Goal: Information Seeking & Learning: Learn about a topic

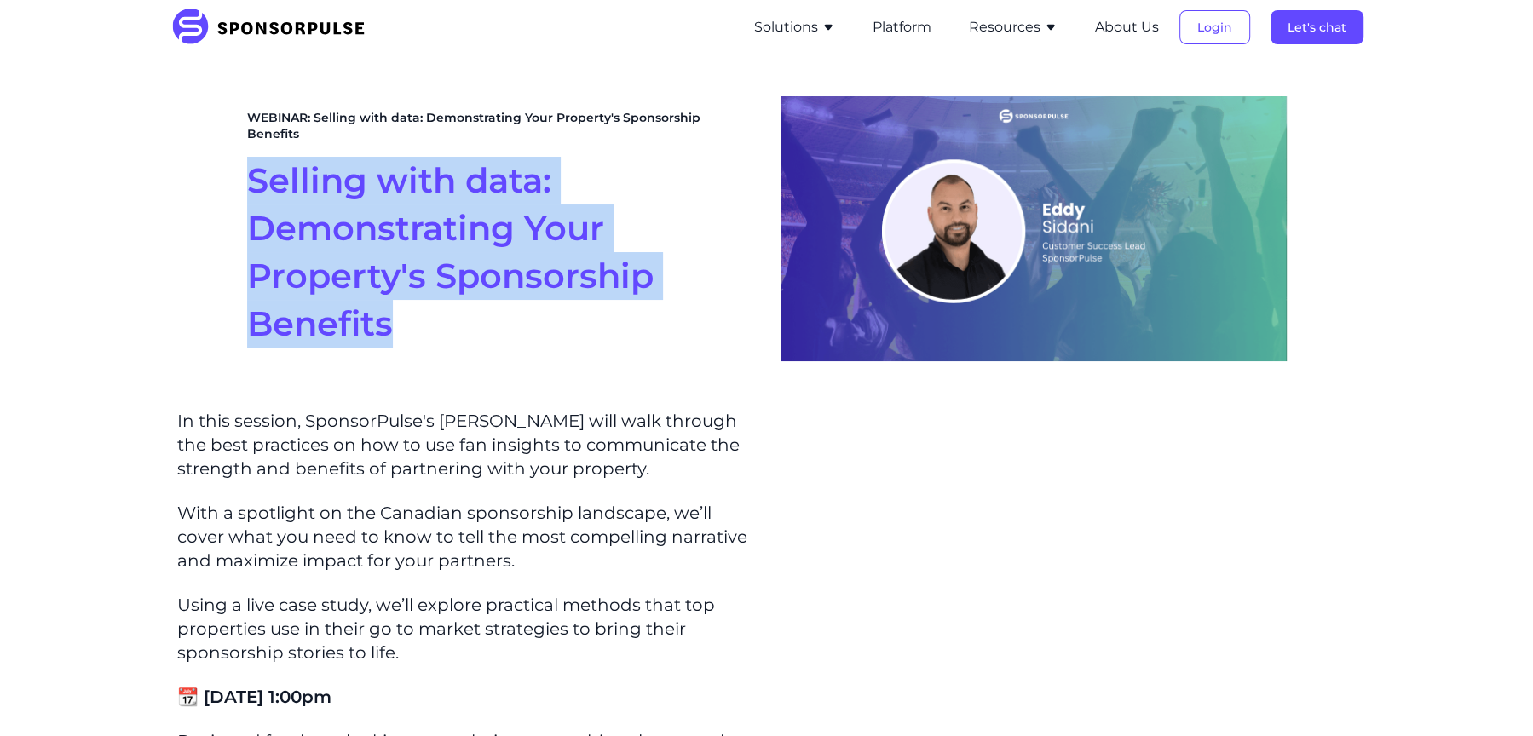
drag, startPoint x: 393, startPoint y: 340, endPoint x: 237, endPoint y: 165, distance: 234.1
click at [237, 165] on section "WEBINAR: Selling with data: Demonstrating Your Property's Sponsorship Benefits …" at bounding box center [766, 228] width 1533 height 347
copy span "Selling with data: Demonstrating Your Property's Sponsorship Benefits"
click at [452, 255] on span "Selling with data: Demonstrating Your Property's Sponsorship Benefits" at bounding box center [450, 251] width 406 height 185
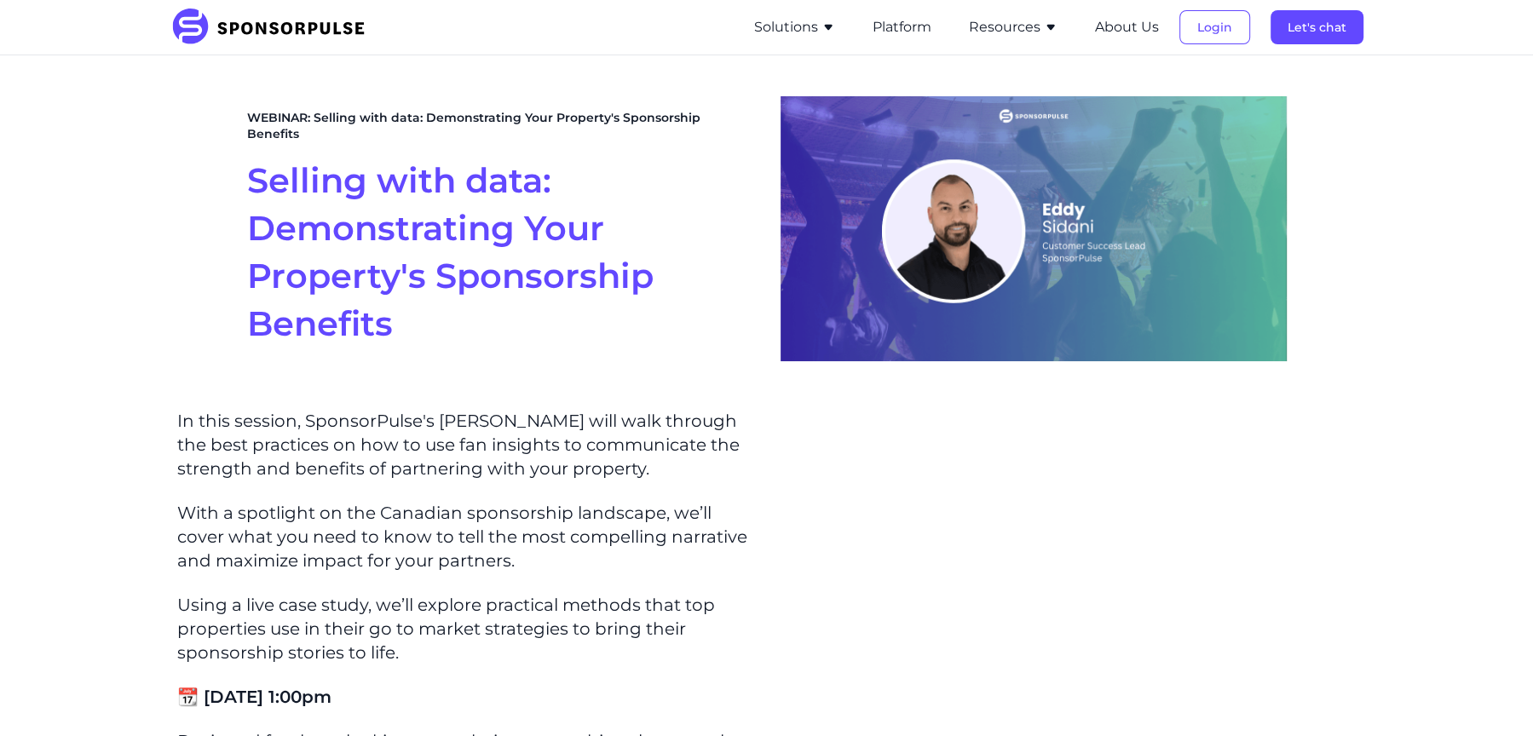
click at [365, 322] on span "Selling with data: Demonstrating Your Property's Sponsorship Benefits" at bounding box center [450, 251] width 406 height 185
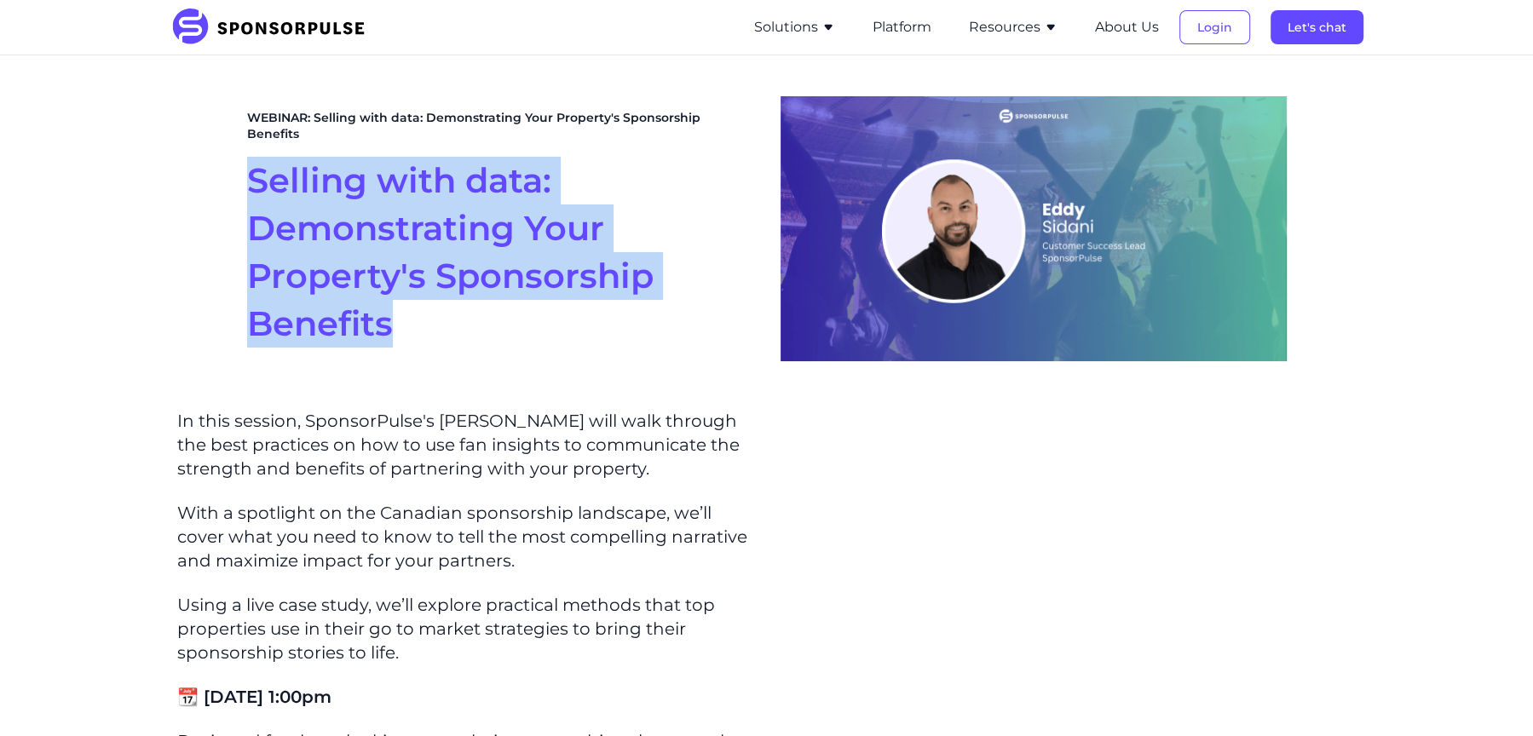
drag, startPoint x: 391, startPoint y: 321, endPoint x: 235, endPoint y: 170, distance: 216.9
click at [235, 171] on section "WEBINAR: Selling with data: Demonstrating Your Property's Sponsorship Benefits …" at bounding box center [766, 228] width 1533 height 347
copy span "Selling with data: Demonstrating Your Property's Sponsorship Benefits"
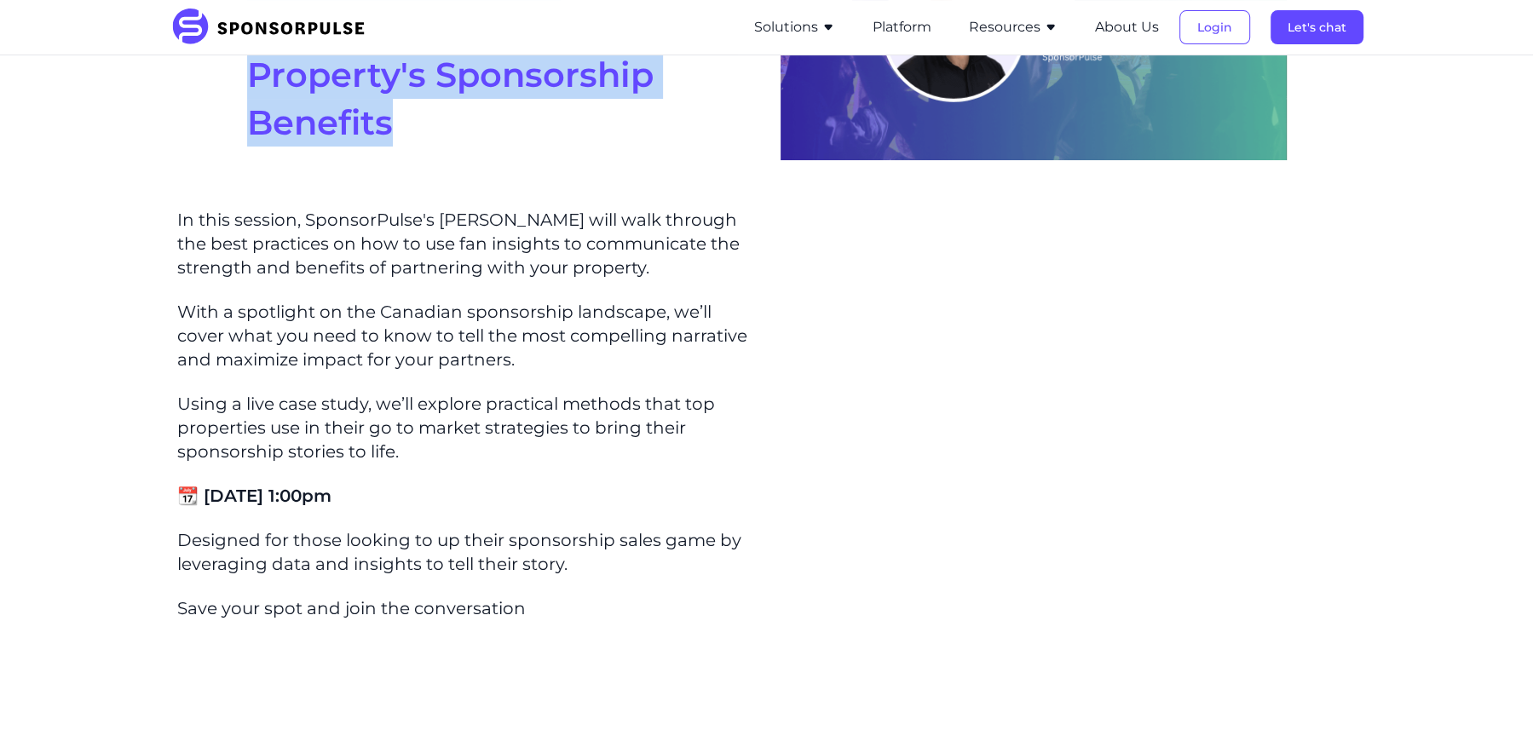
scroll to position [215, 0]
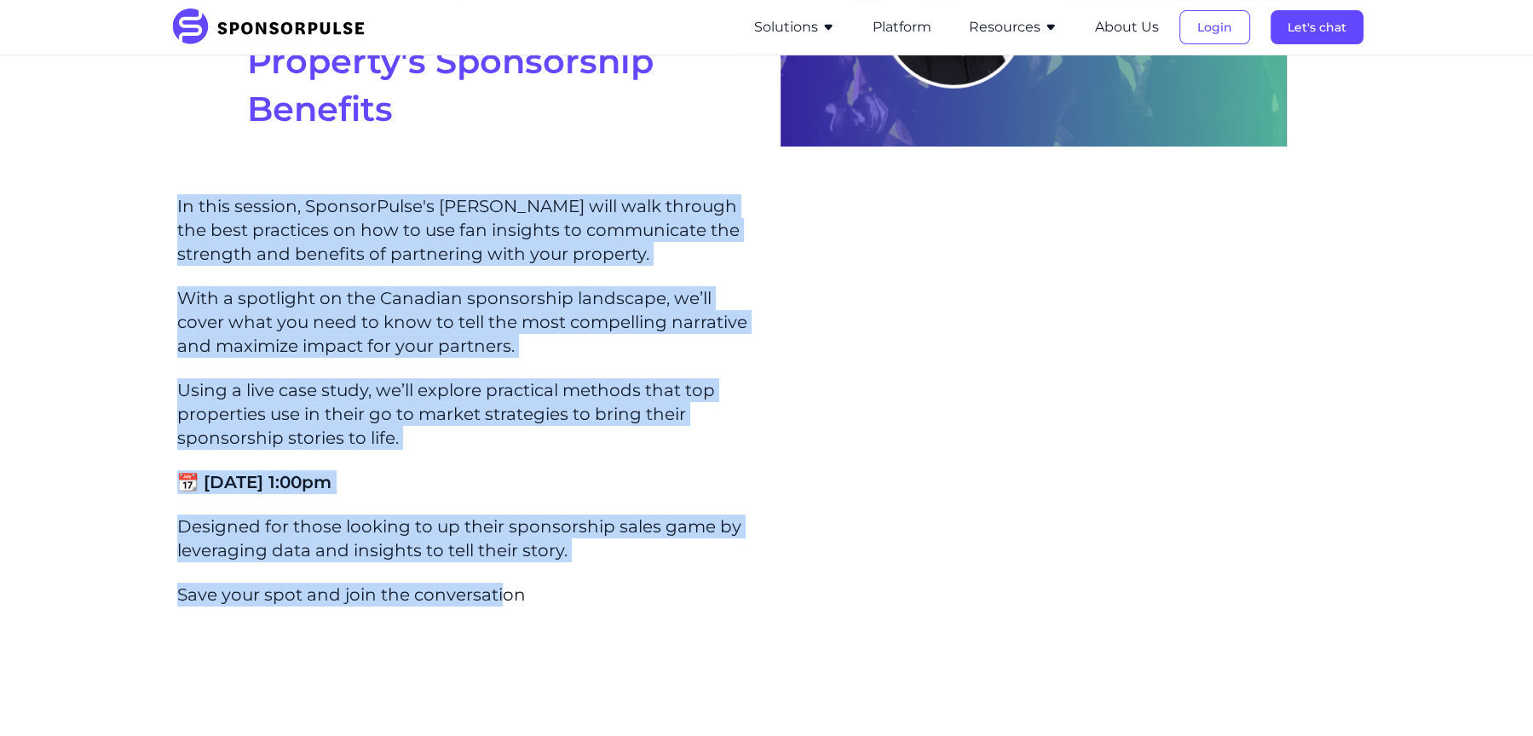
drag, startPoint x: 176, startPoint y: 205, endPoint x: 503, endPoint y: 604, distance: 515.2
click at [503, 604] on div "In this session, SponsorPulse's Eddy Sidani will walk through the best practice…" at bounding box center [465, 400] width 576 height 412
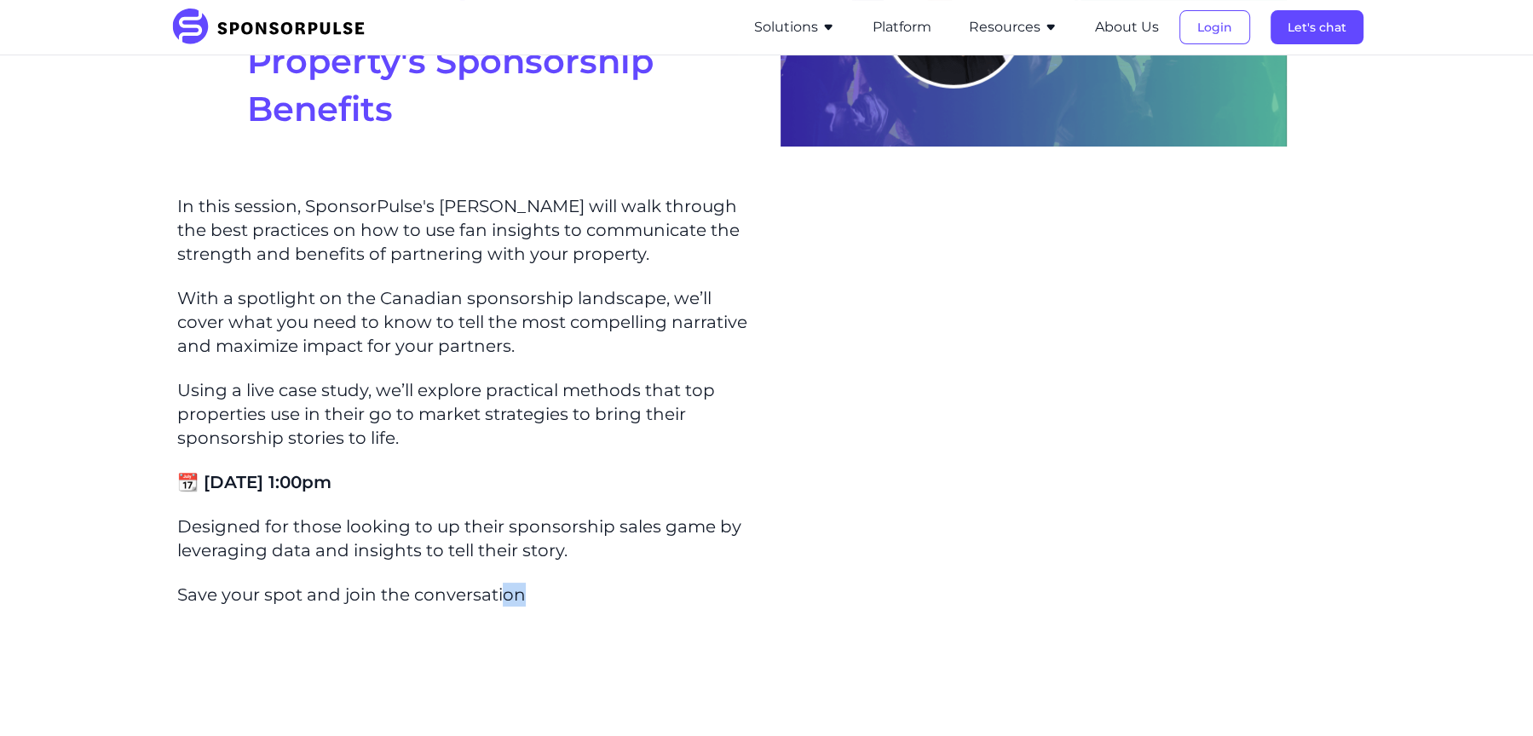
drag, startPoint x: 503, startPoint y: 604, endPoint x: 544, endPoint y: 599, distance: 41.2
click at [518, 603] on p "Save your spot and join the conversation" at bounding box center [465, 595] width 576 height 24
click at [545, 592] on p "Save your spot and join the conversation" at bounding box center [465, 595] width 576 height 24
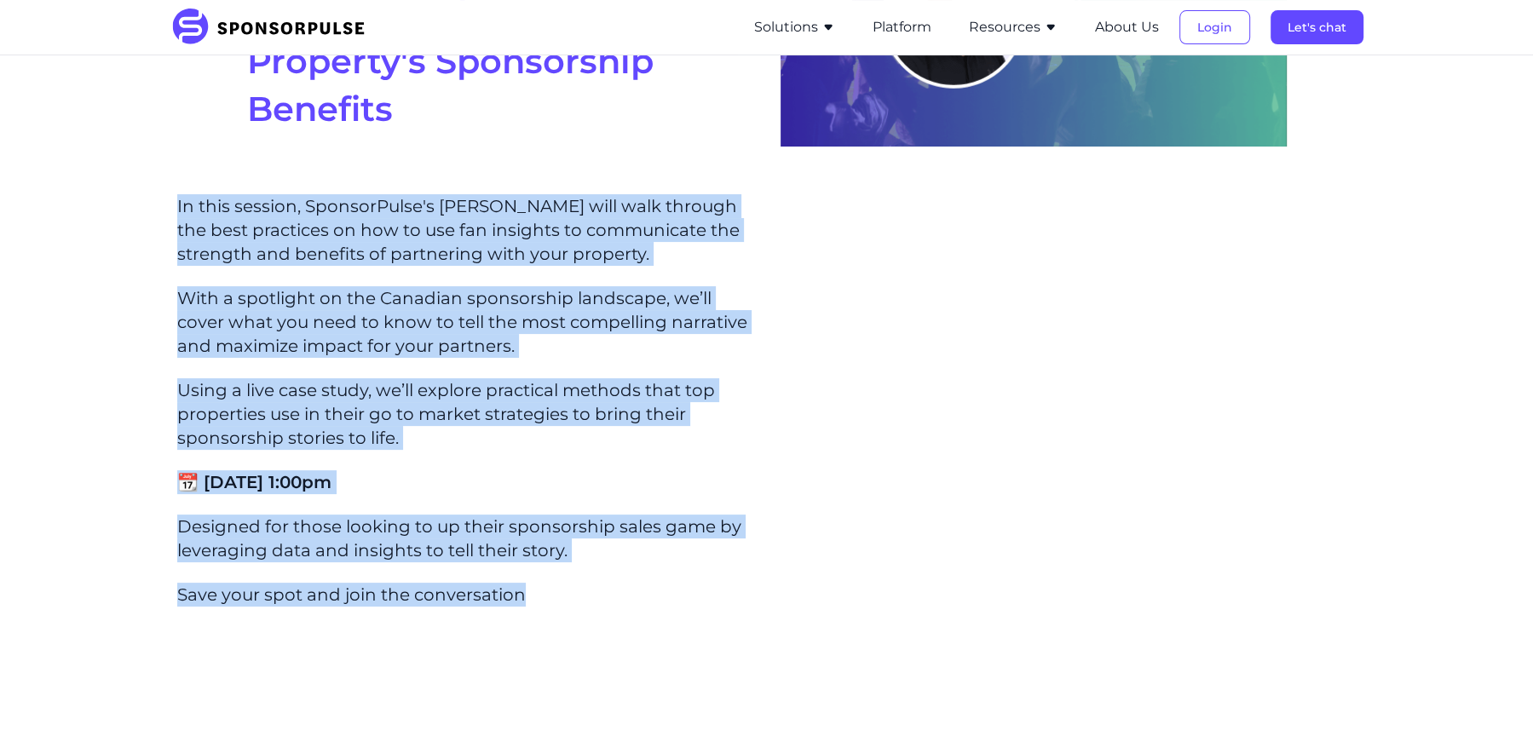
drag, startPoint x: 547, startPoint y: 598, endPoint x: 175, endPoint y: 208, distance: 538.7
click at [175, 208] on section "In this session, SponsorPulse's Eddy Sidani will walk through the best practice…" at bounding box center [465, 495] width 590 height 617
copy div "In this session, SponsorPulse's Eddy Sidani will walk through the best practice…"
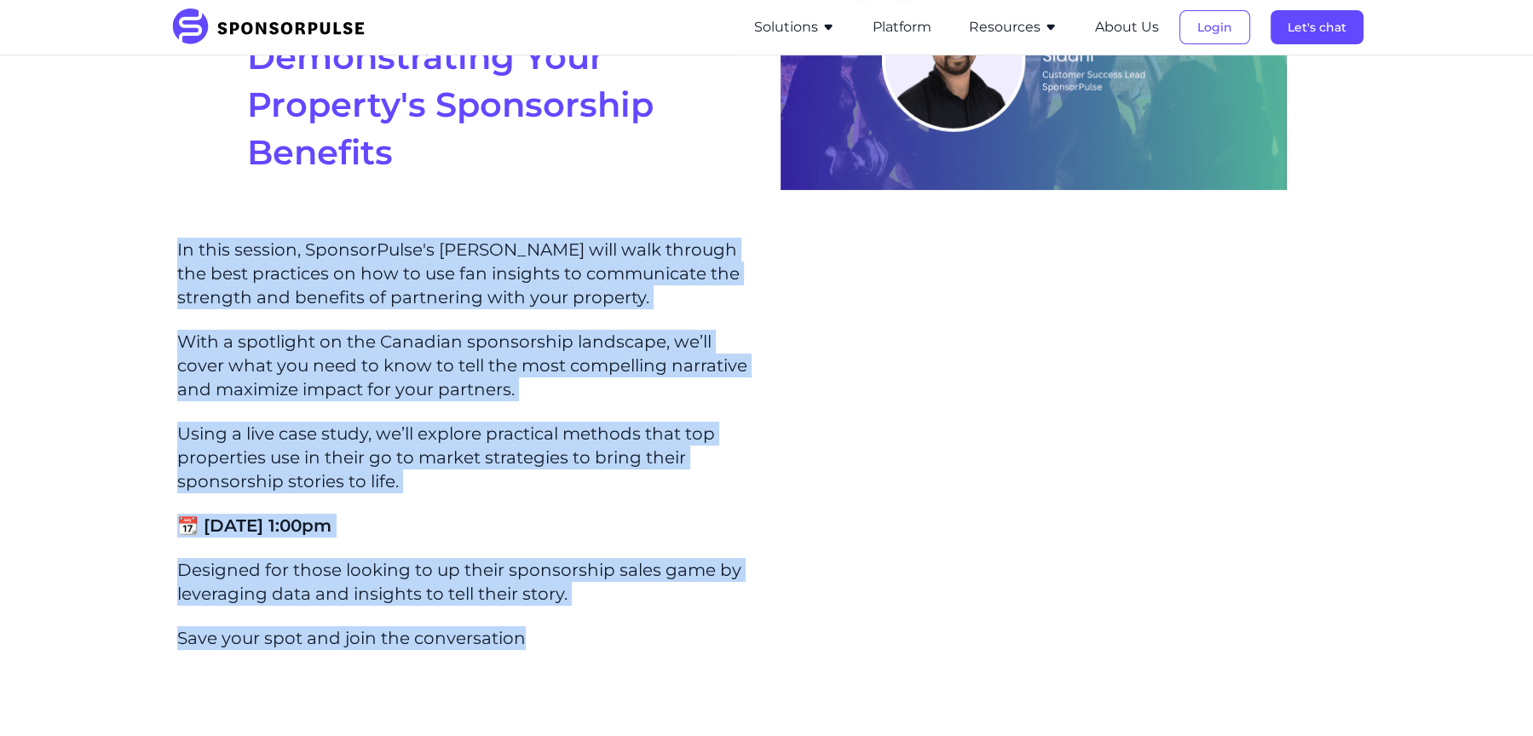
scroll to position [0, 0]
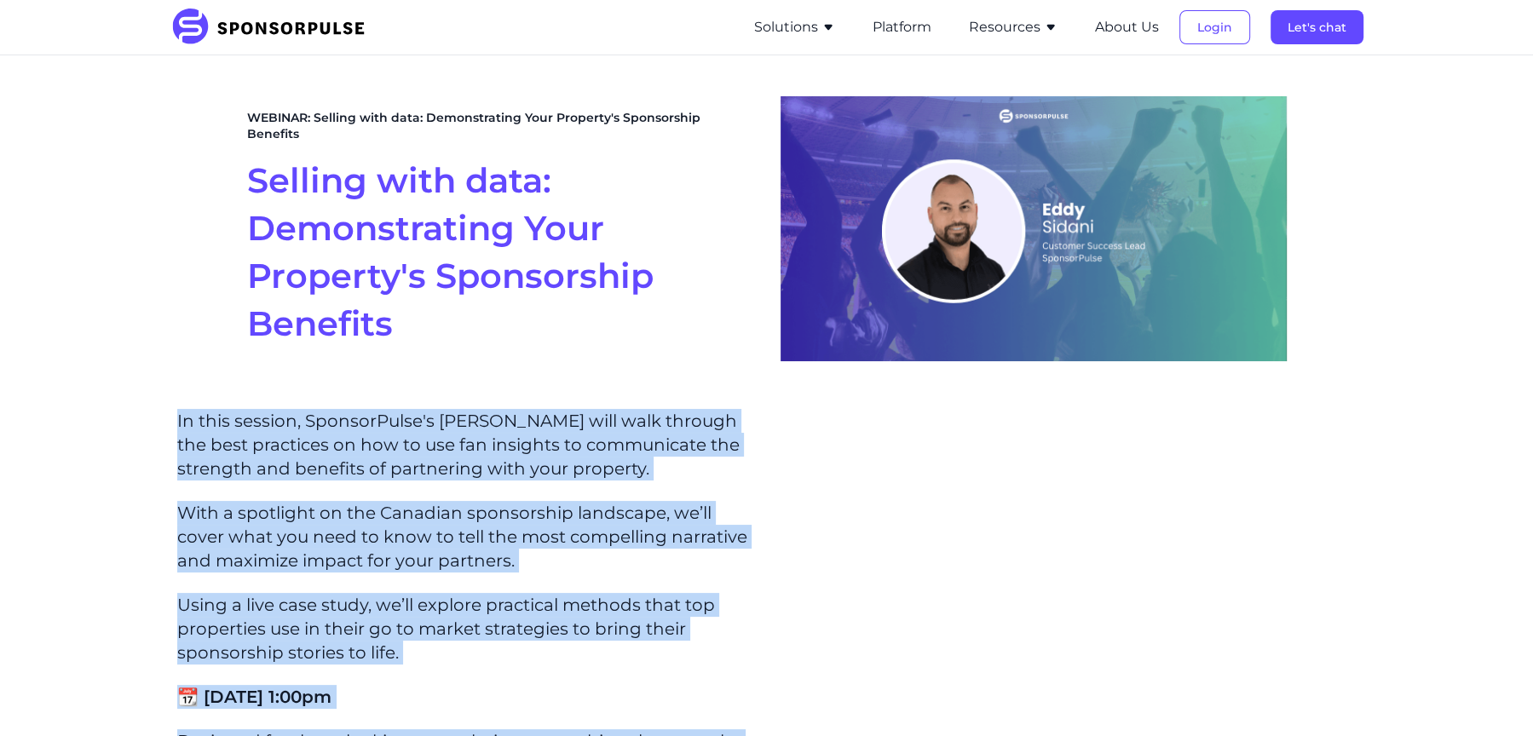
click at [1023, 24] on button "Resources" at bounding box center [1013, 27] width 89 height 20
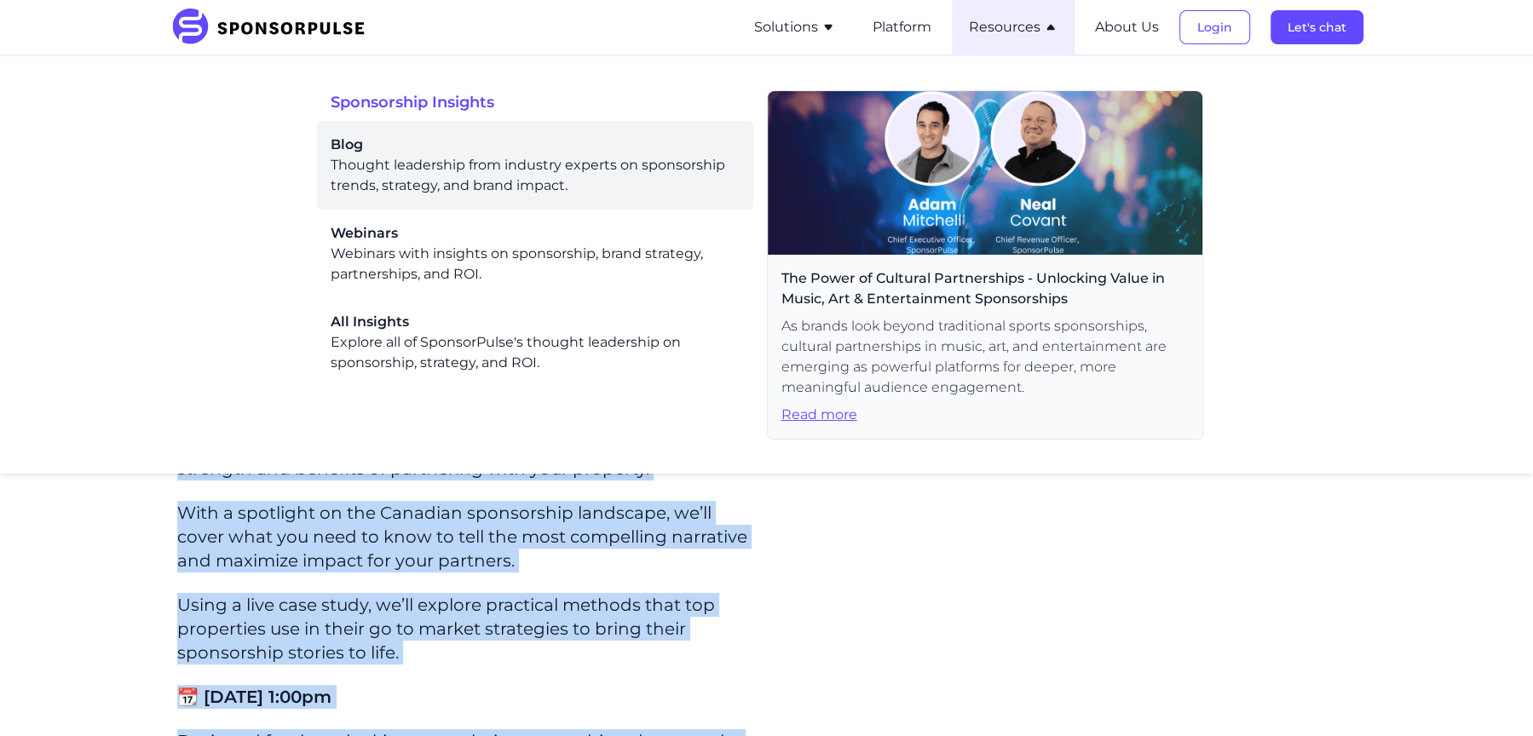
click at [429, 195] on div "Blog Thought leadership from industry experts on sponsorship trends, strategy, …" at bounding box center [535, 165] width 409 height 61
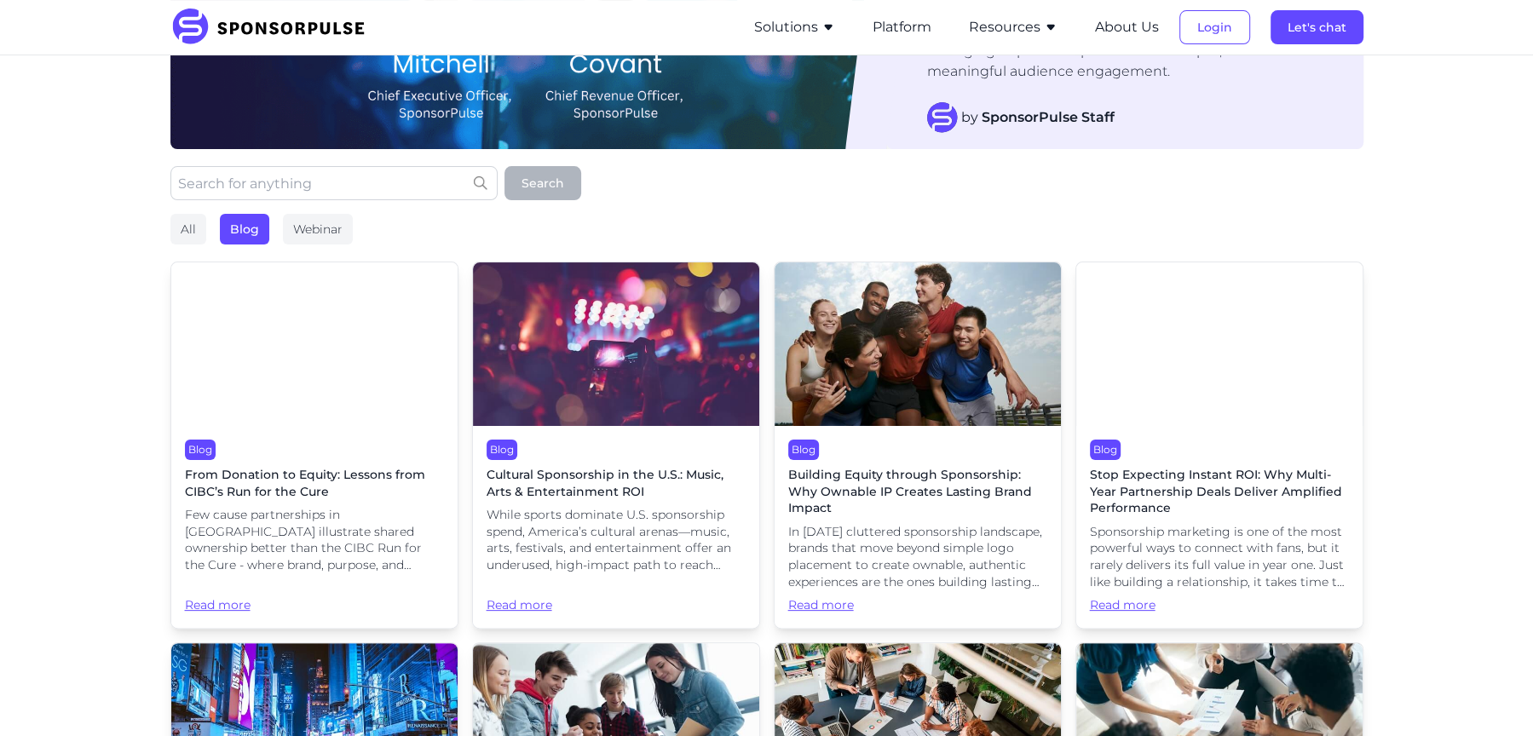
scroll to position [240, 0]
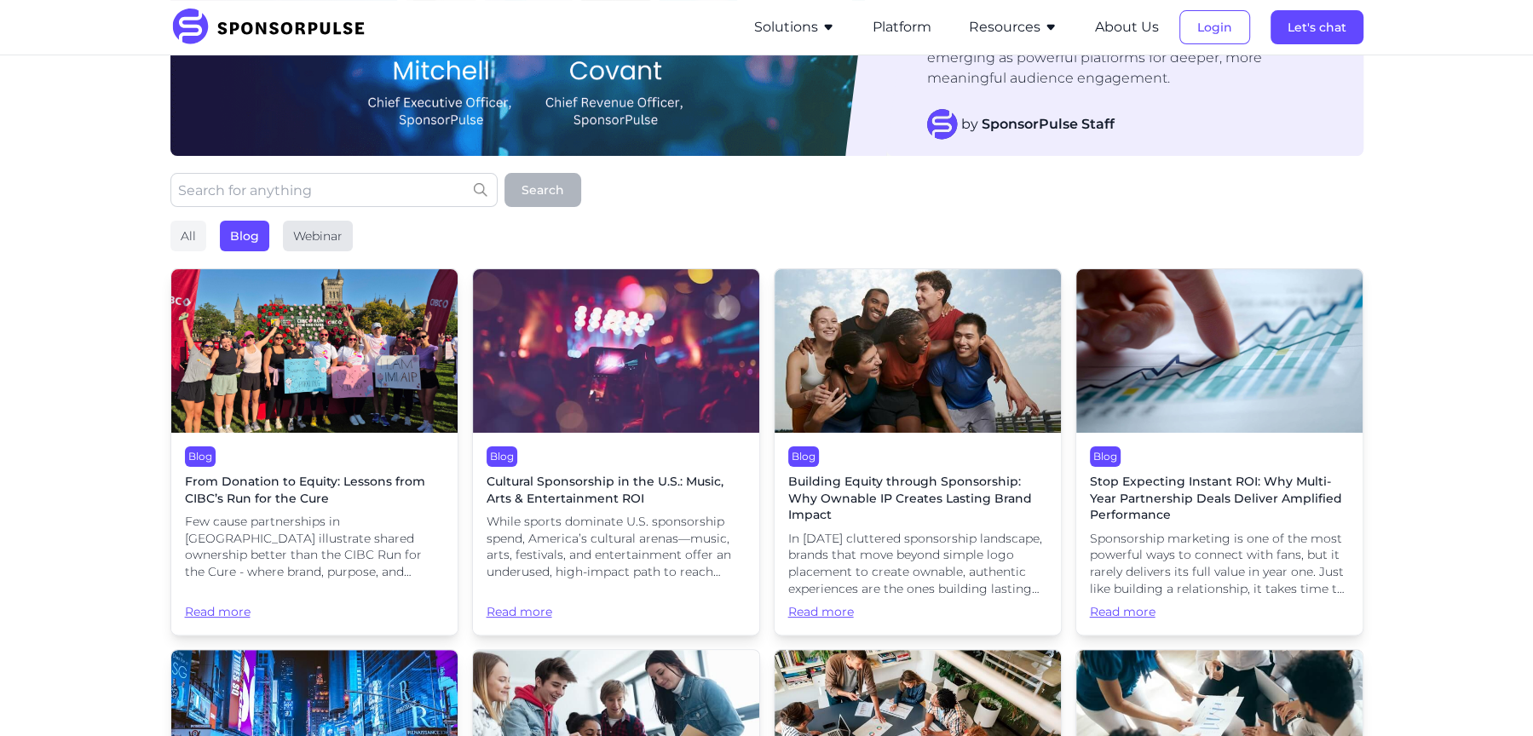
click at [336, 233] on div "Webinar" at bounding box center [318, 236] width 70 height 31
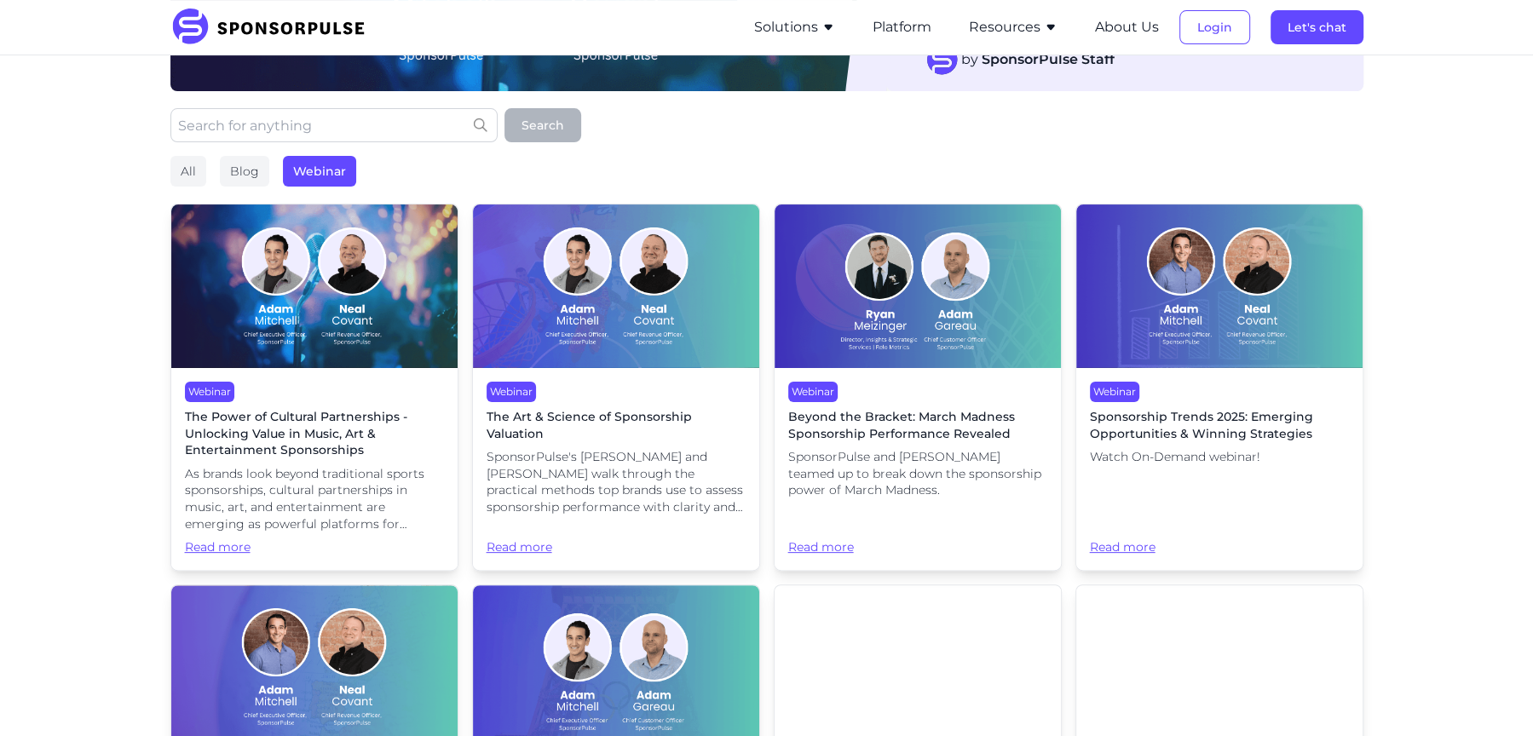
scroll to position [307, 0]
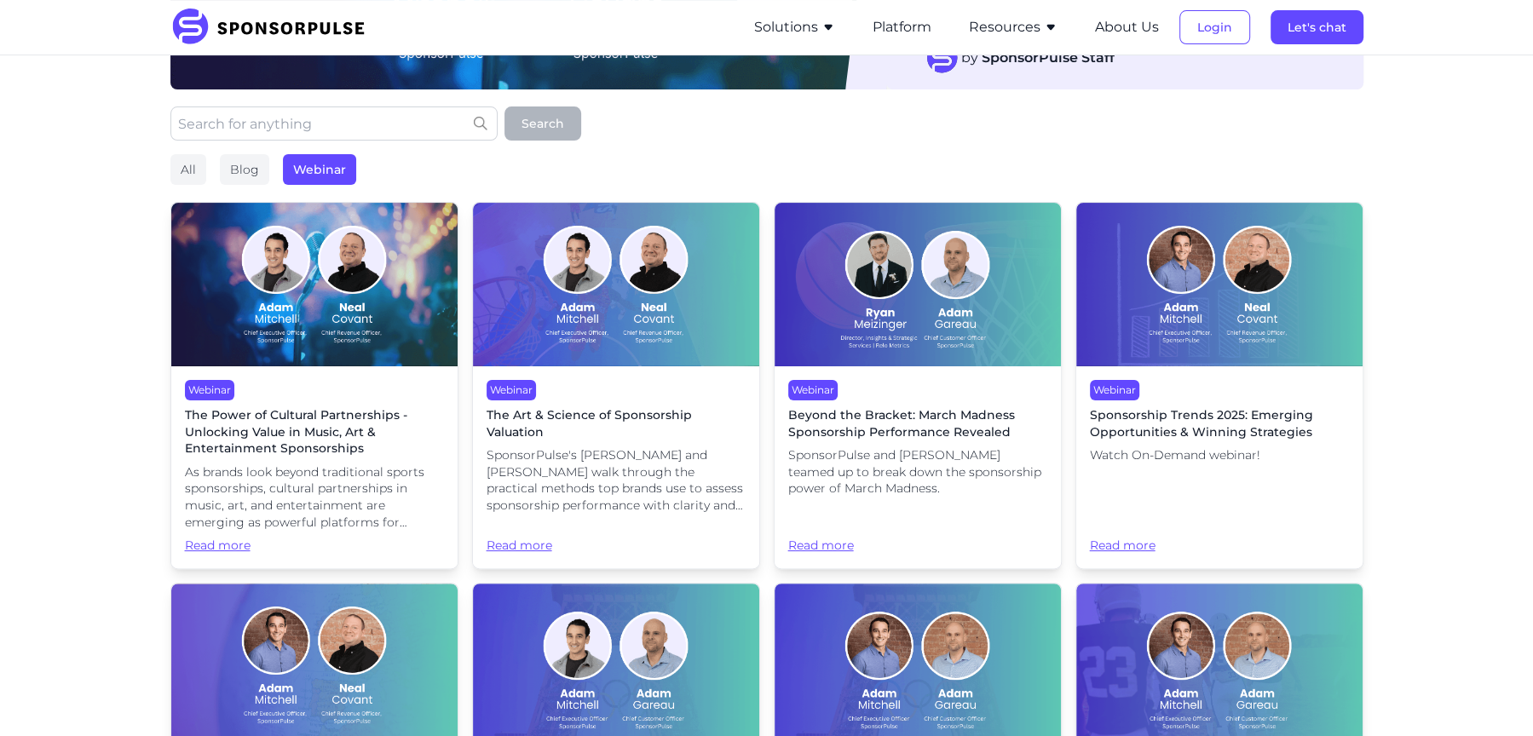
click at [325, 276] on img at bounding box center [314, 285] width 286 height 164
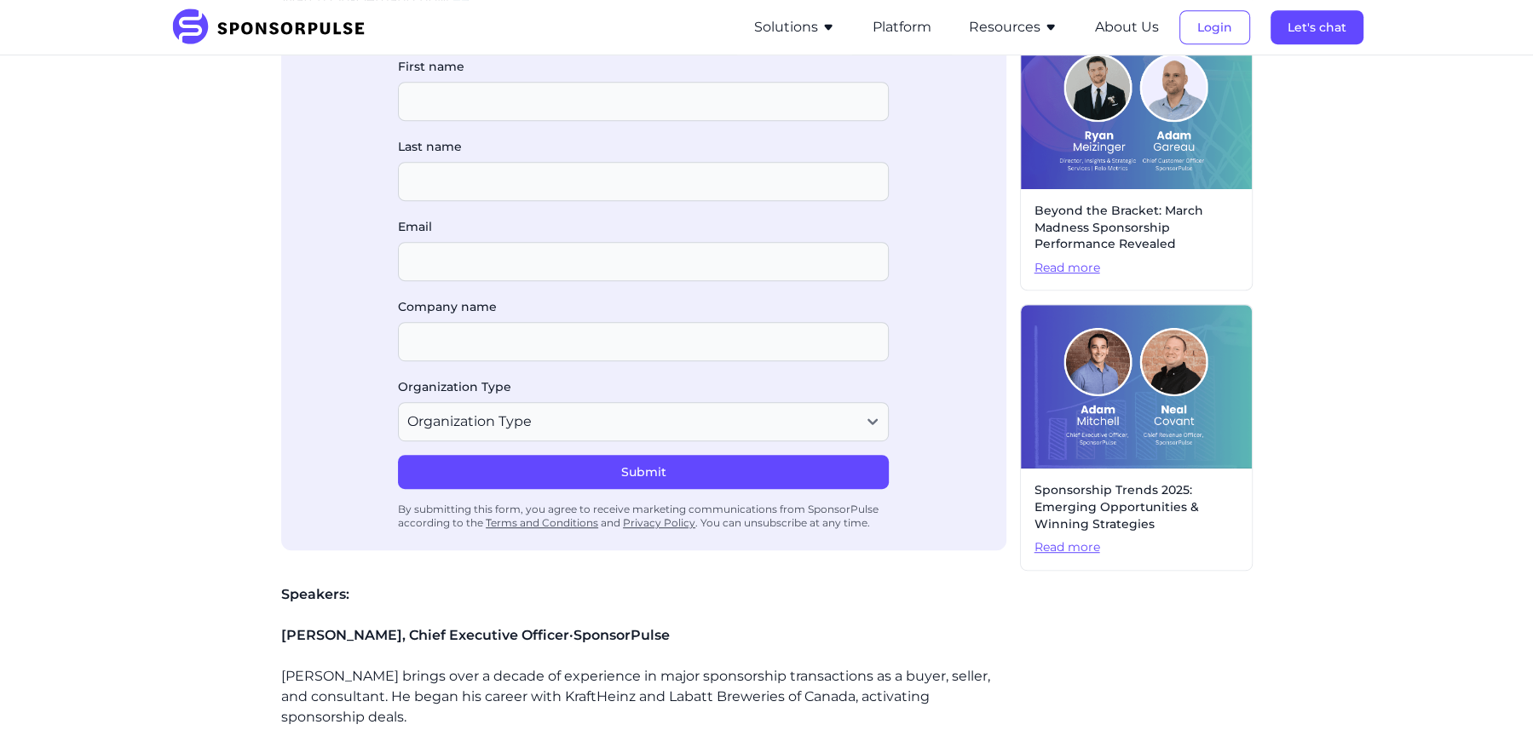
scroll to position [265, 0]
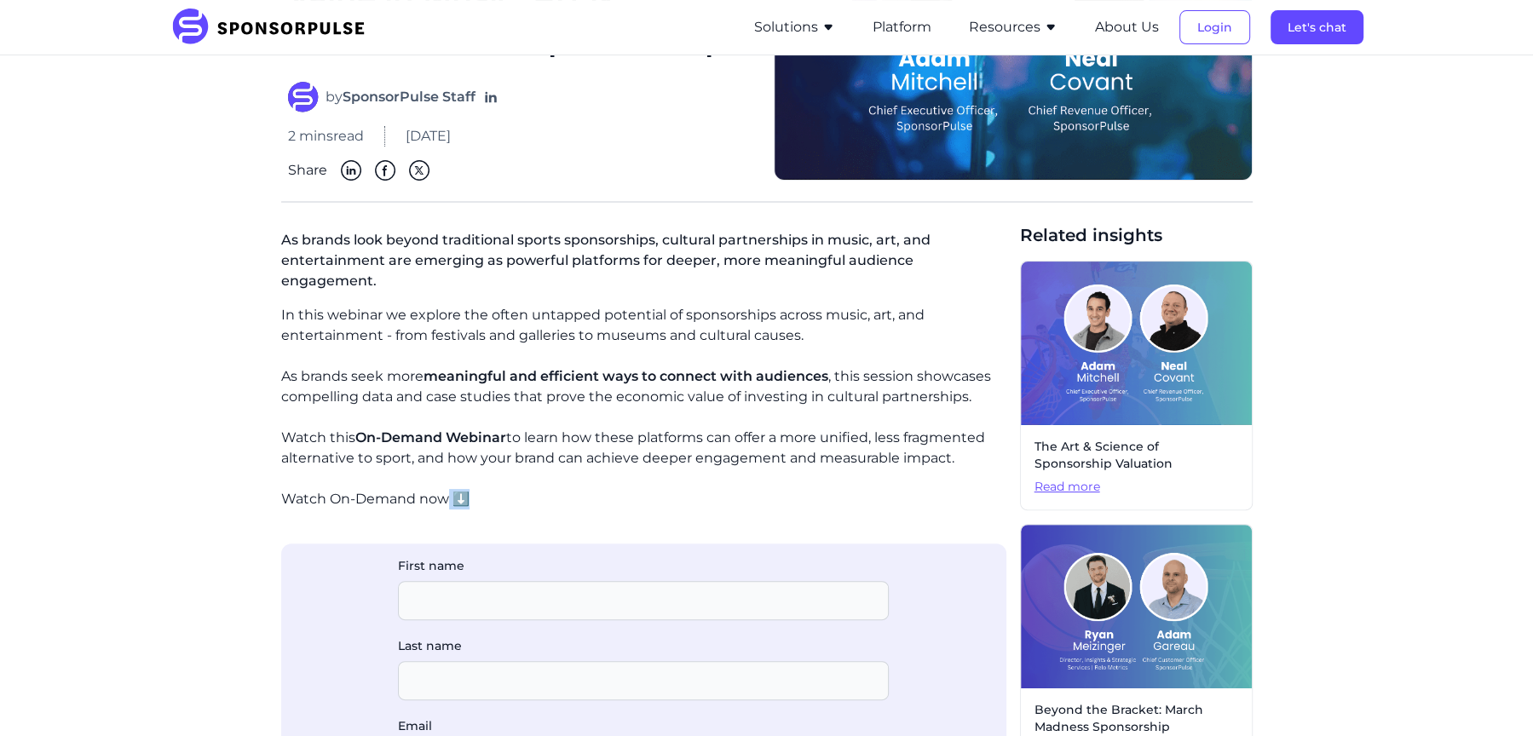
drag, startPoint x: 484, startPoint y: 468, endPoint x: 446, endPoint y: 466, distance: 38.4
copy p "Watch On-Demand now ⬇️"
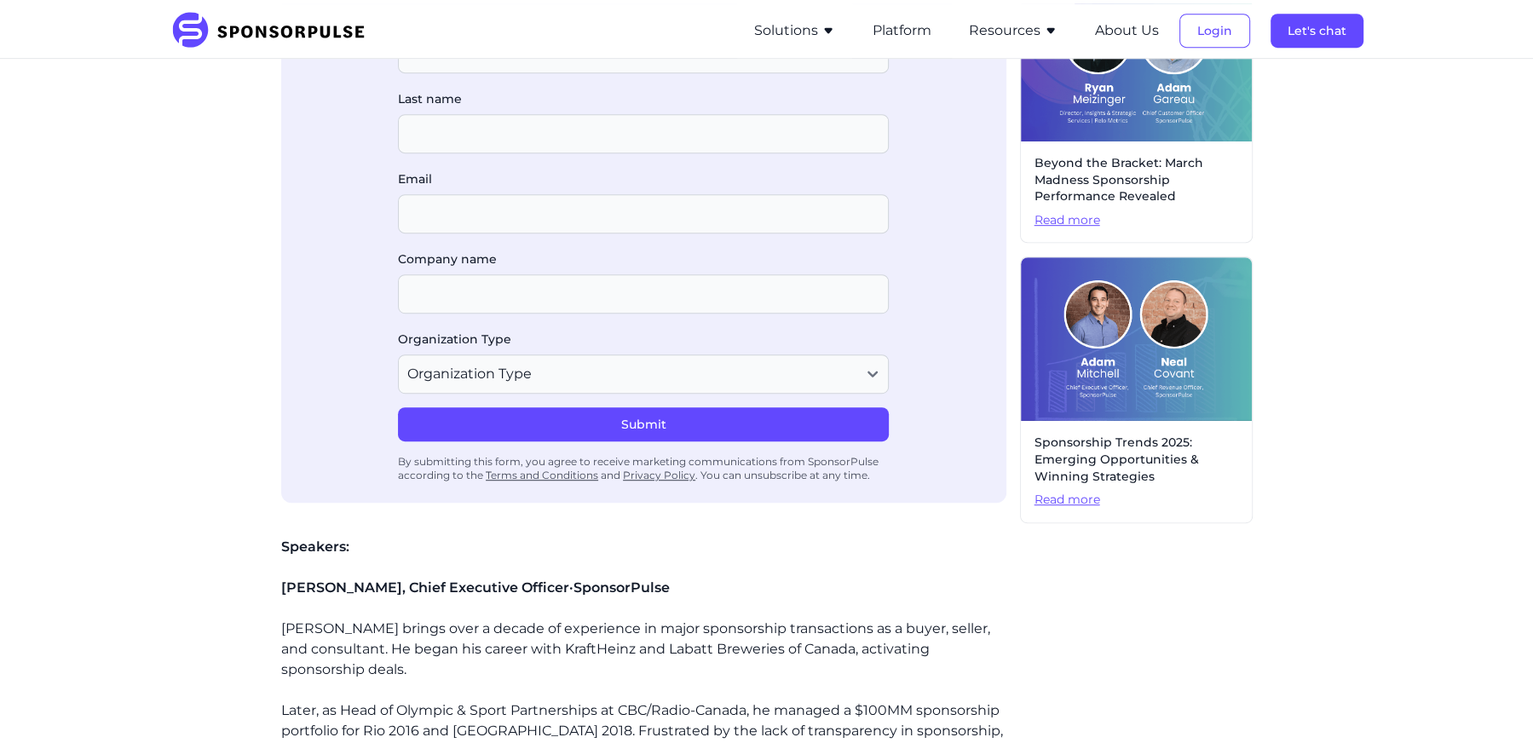
scroll to position [909, 0]
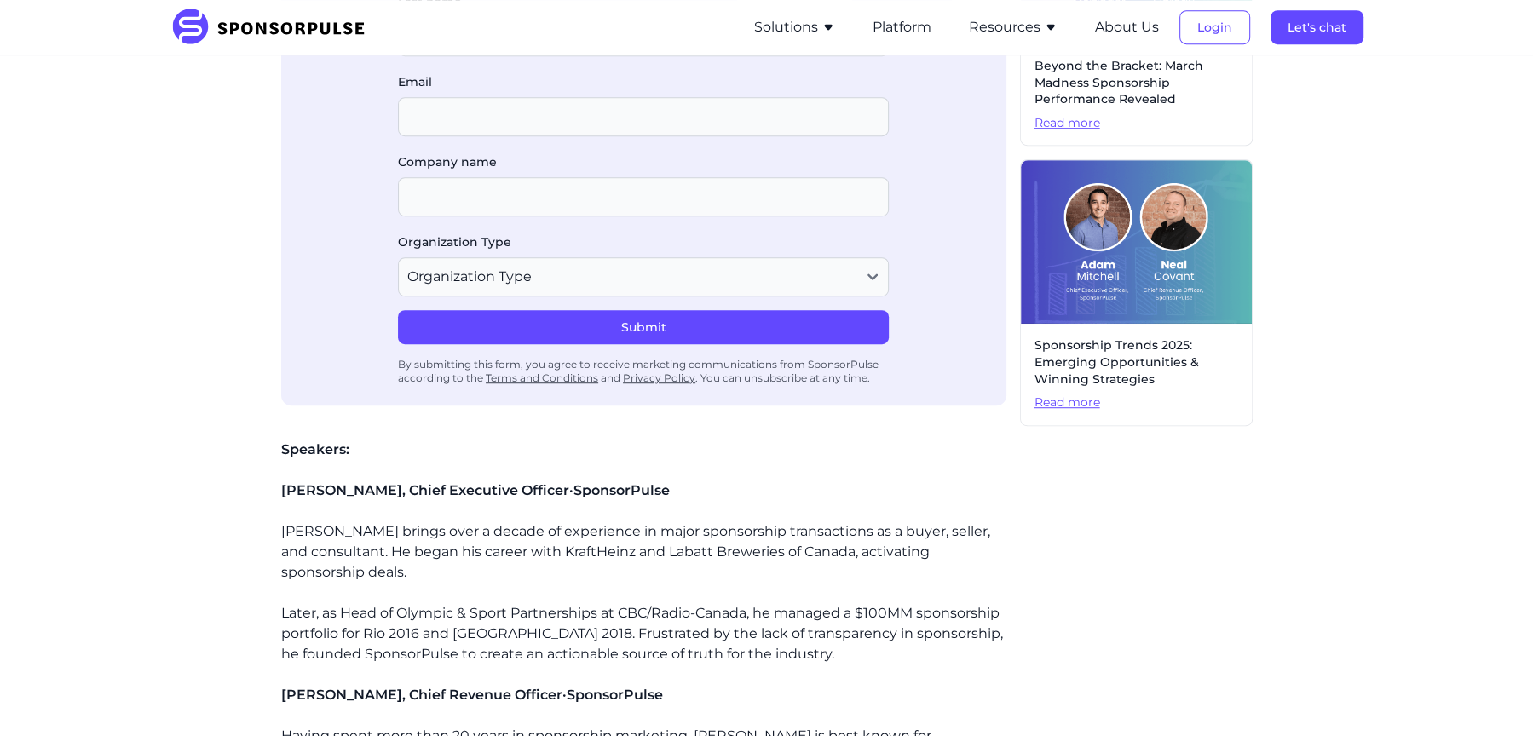
drag, startPoint x: 360, startPoint y: 406, endPoint x: 232, endPoint y: 411, distance: 128.7
click at [233, 411] on div "Home Insights The Power of Cultural Partnerships - Unlocking Value in Music, Ar…" at bounding box center [766, 114] width 1165 height 1908
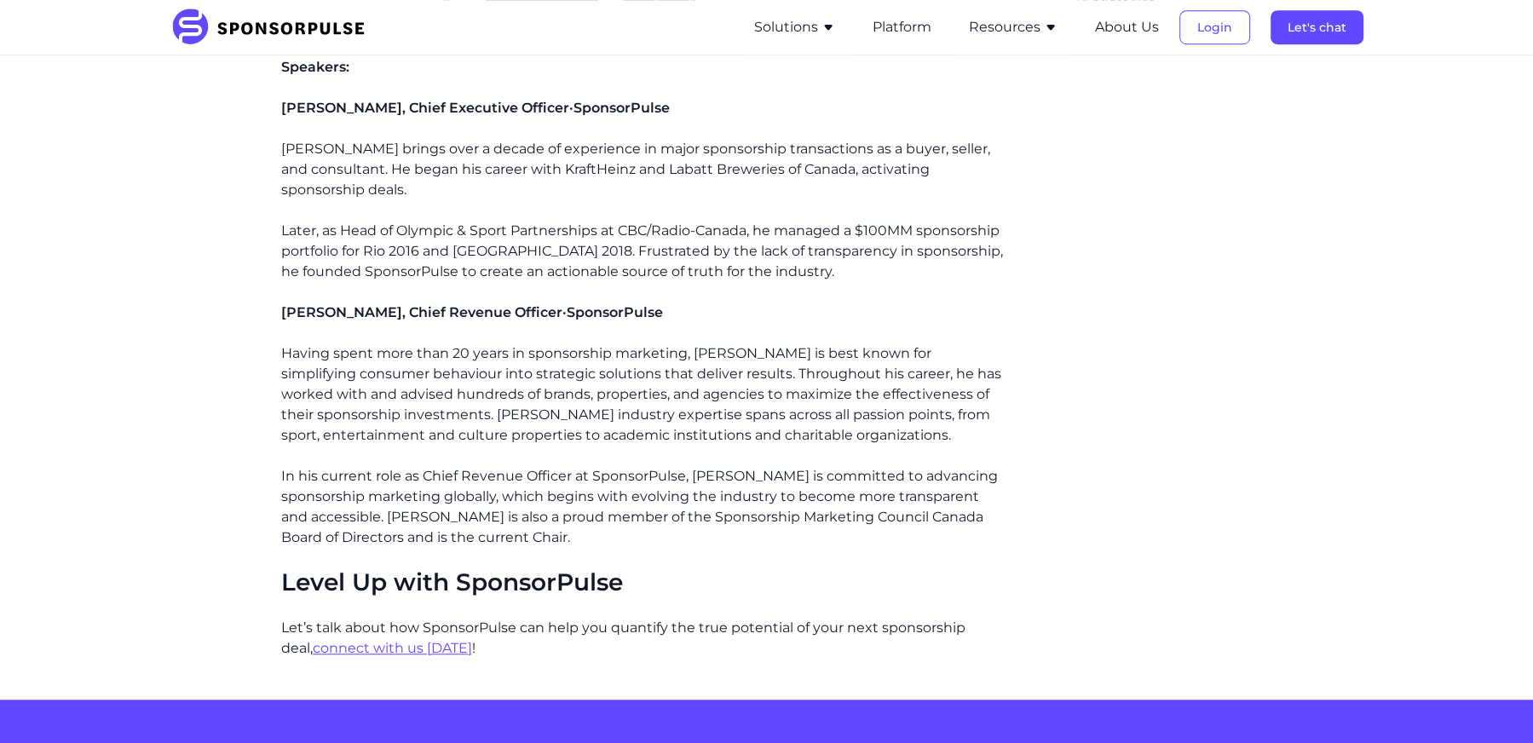
scroll to position [1305, 0]
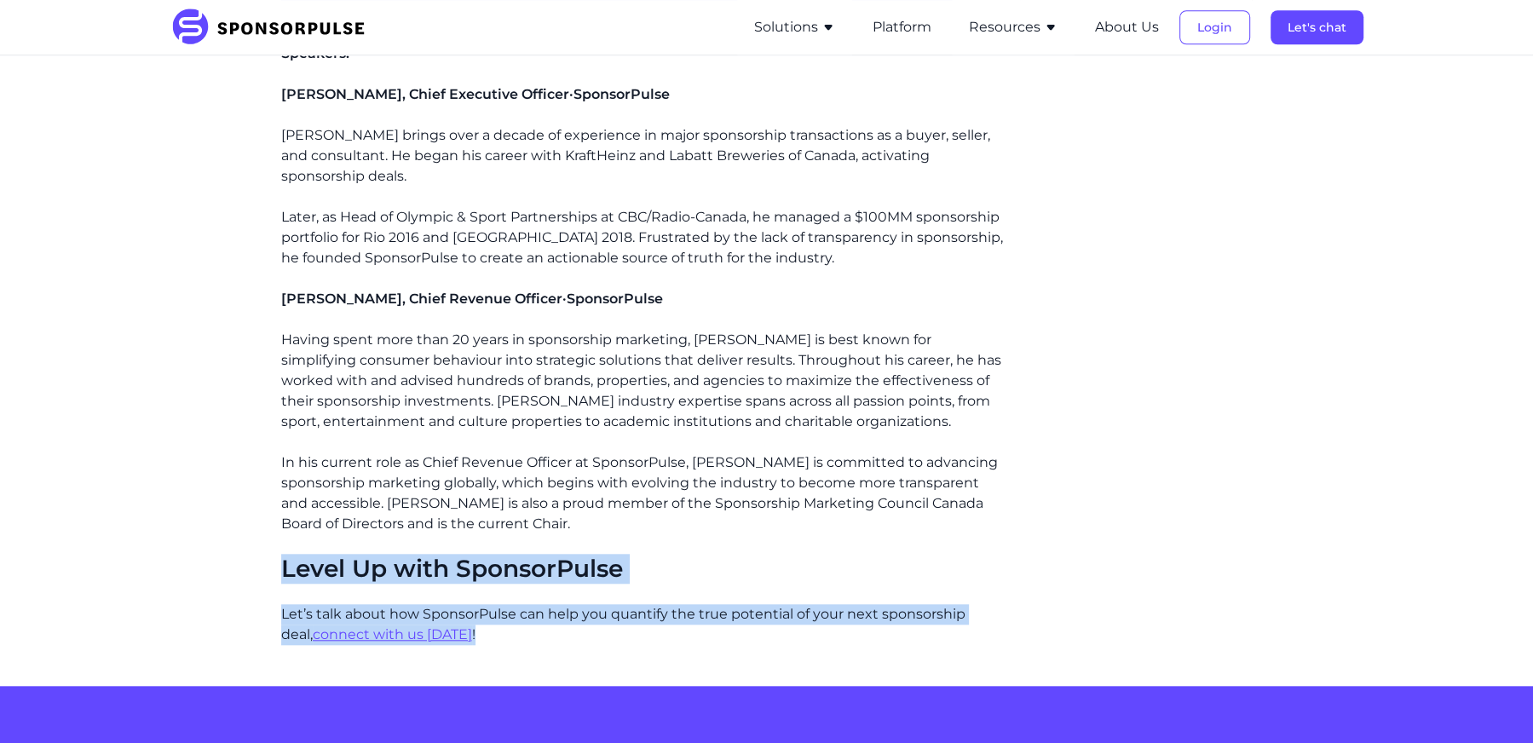
drag, startPoint x: 469, startPoint y: 607, endPoint x: 250, endPoint y: 538, distance: 229.6
copy div "Level Up with SponsorPulse Let’s talk about how SponsorPulse can help you quant…"
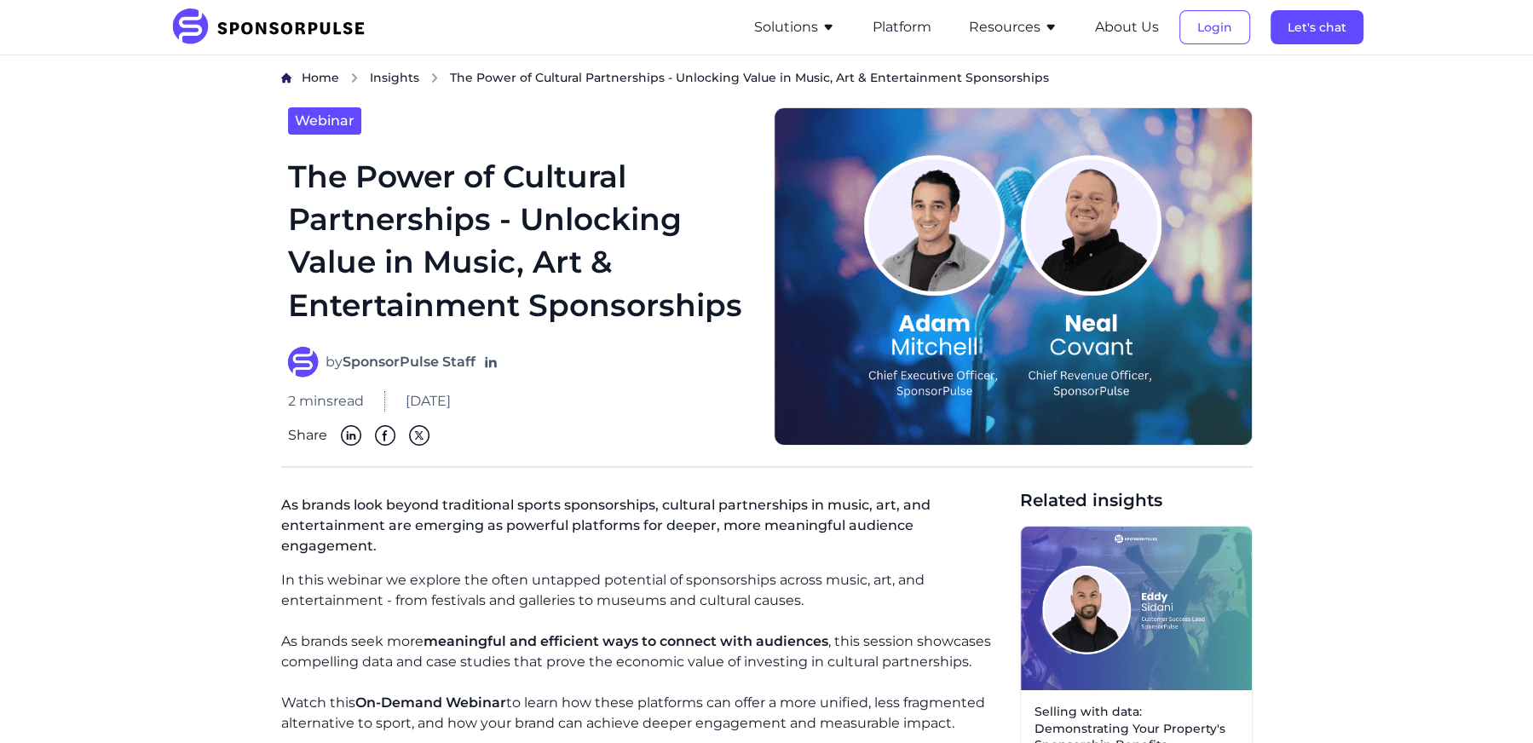
click at [1011, 31] on button "Resources" at bounding box center [1013, 27] width 89 height 20
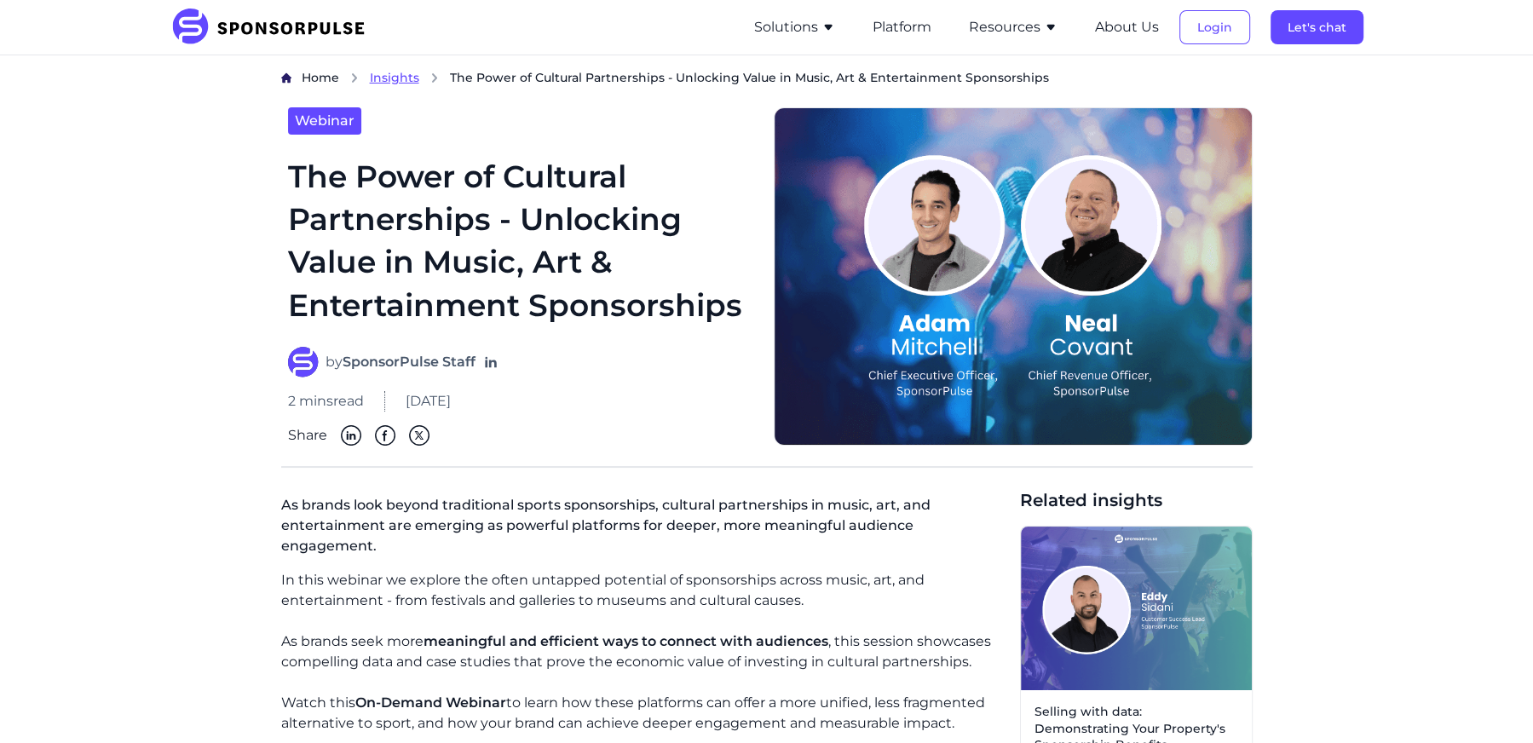
click at [394, 81] on span "Insights" at bounding box center [394, 77] width 49 height 15
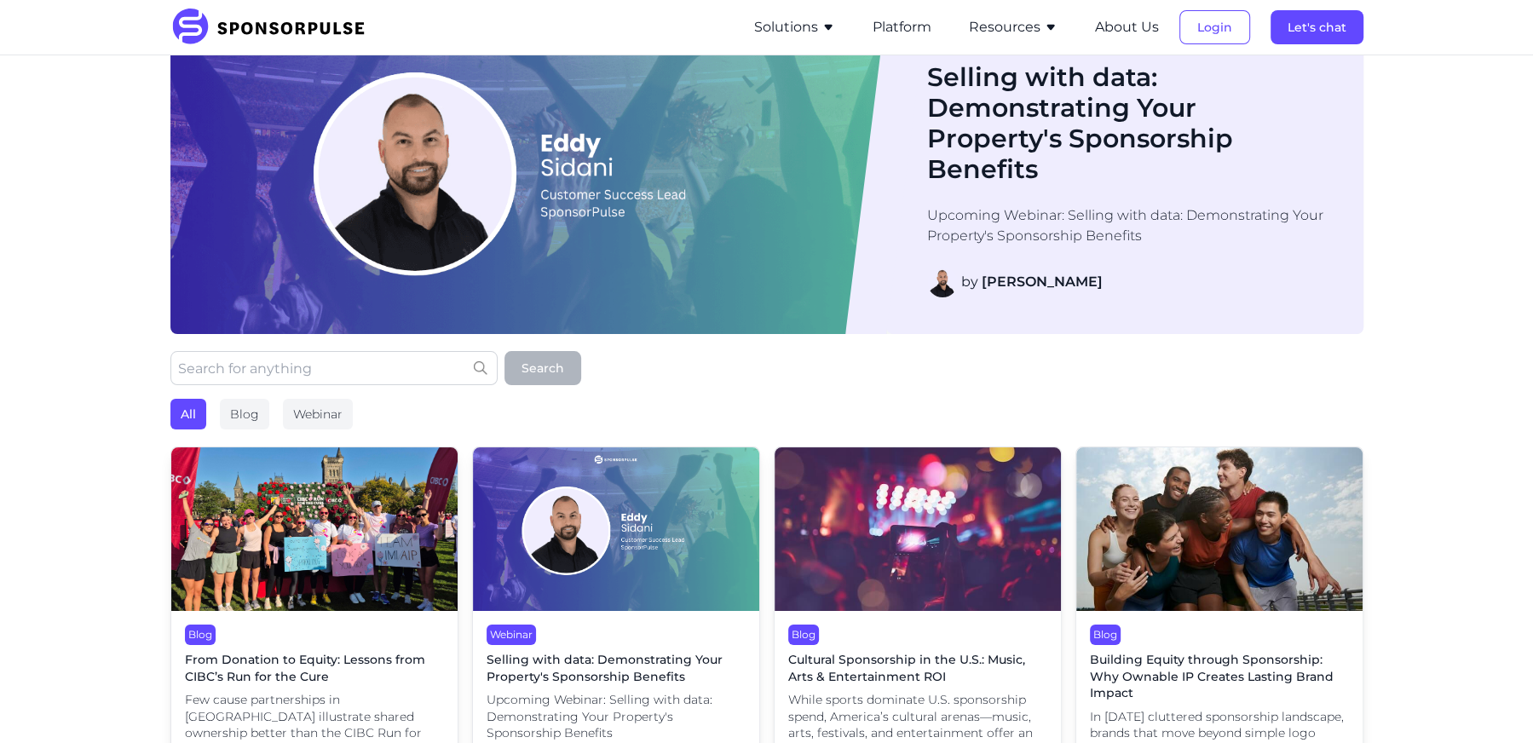
scroll to position [60, 0]
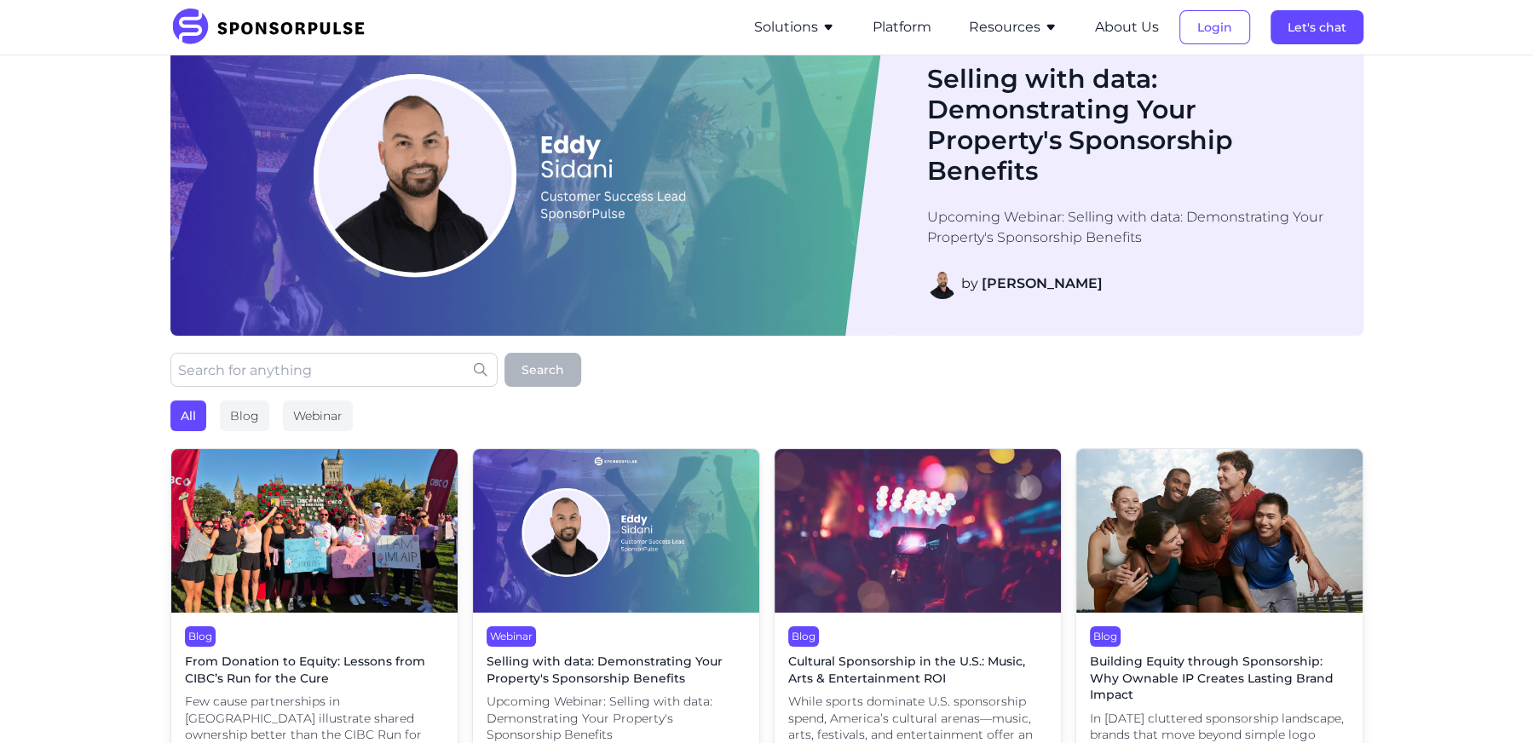
click at [778, 203] on img at bounding box center [528, 172] width 716 height 327
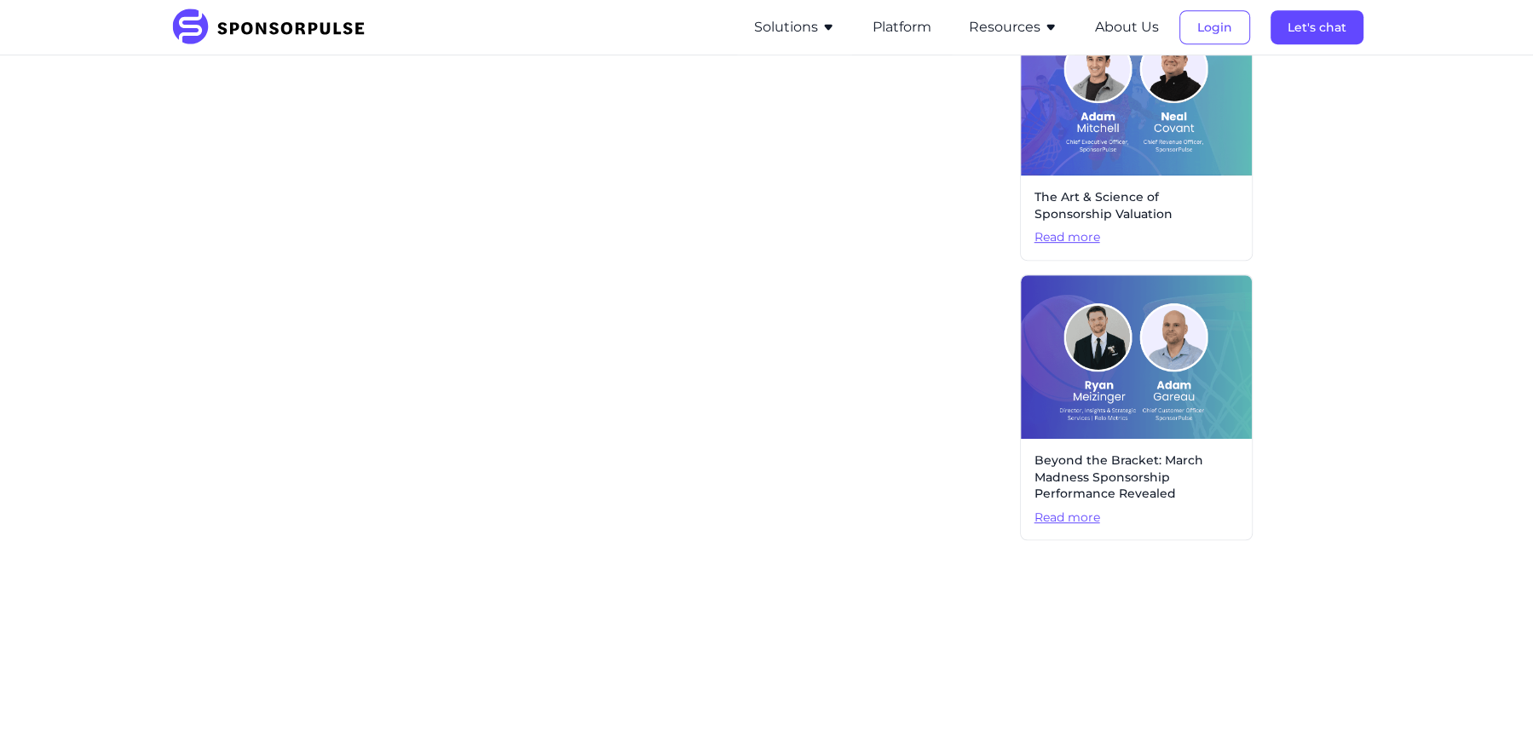
scroll to position [814, 0]
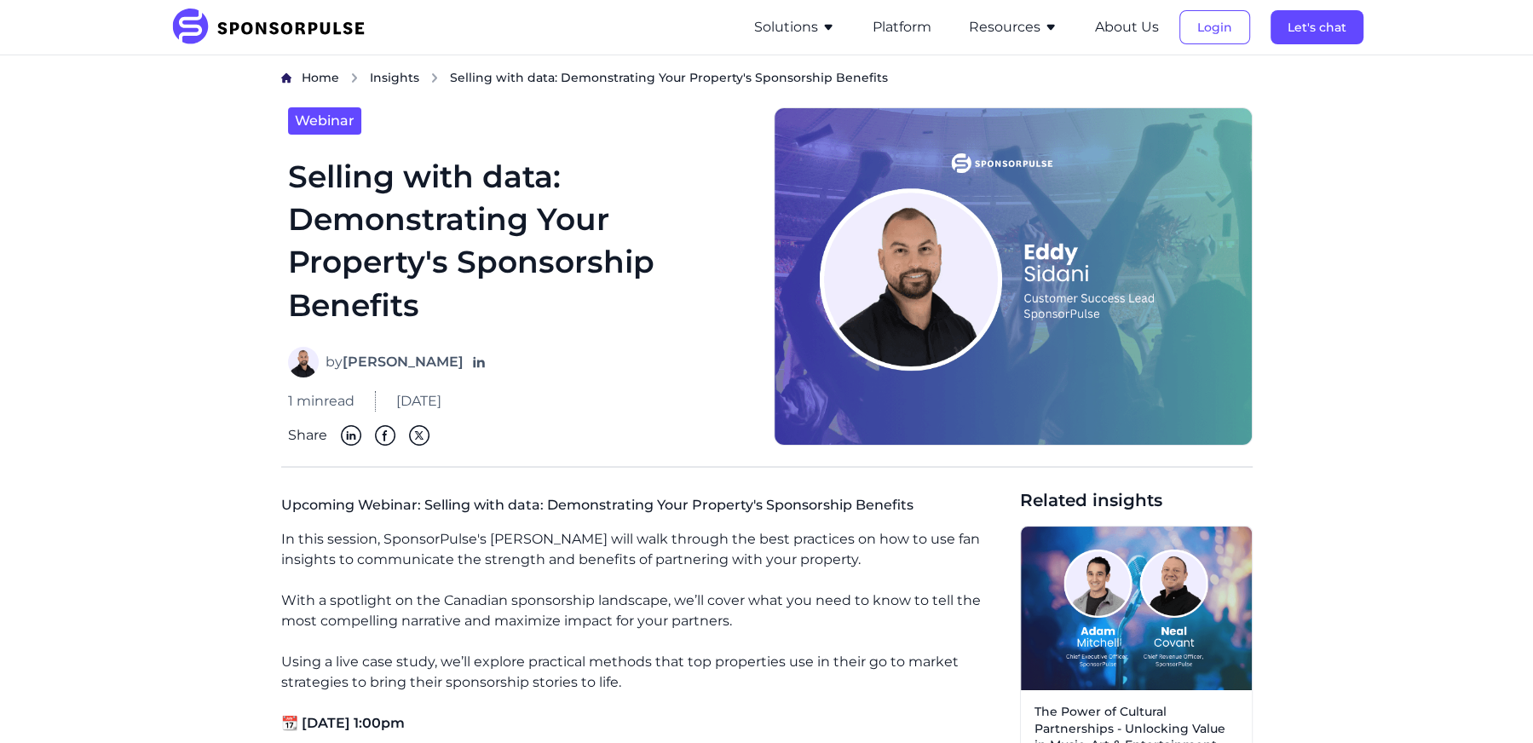
click at [408, 70] on span "Insights" at bounding box center [394, 77] width 49 height 15
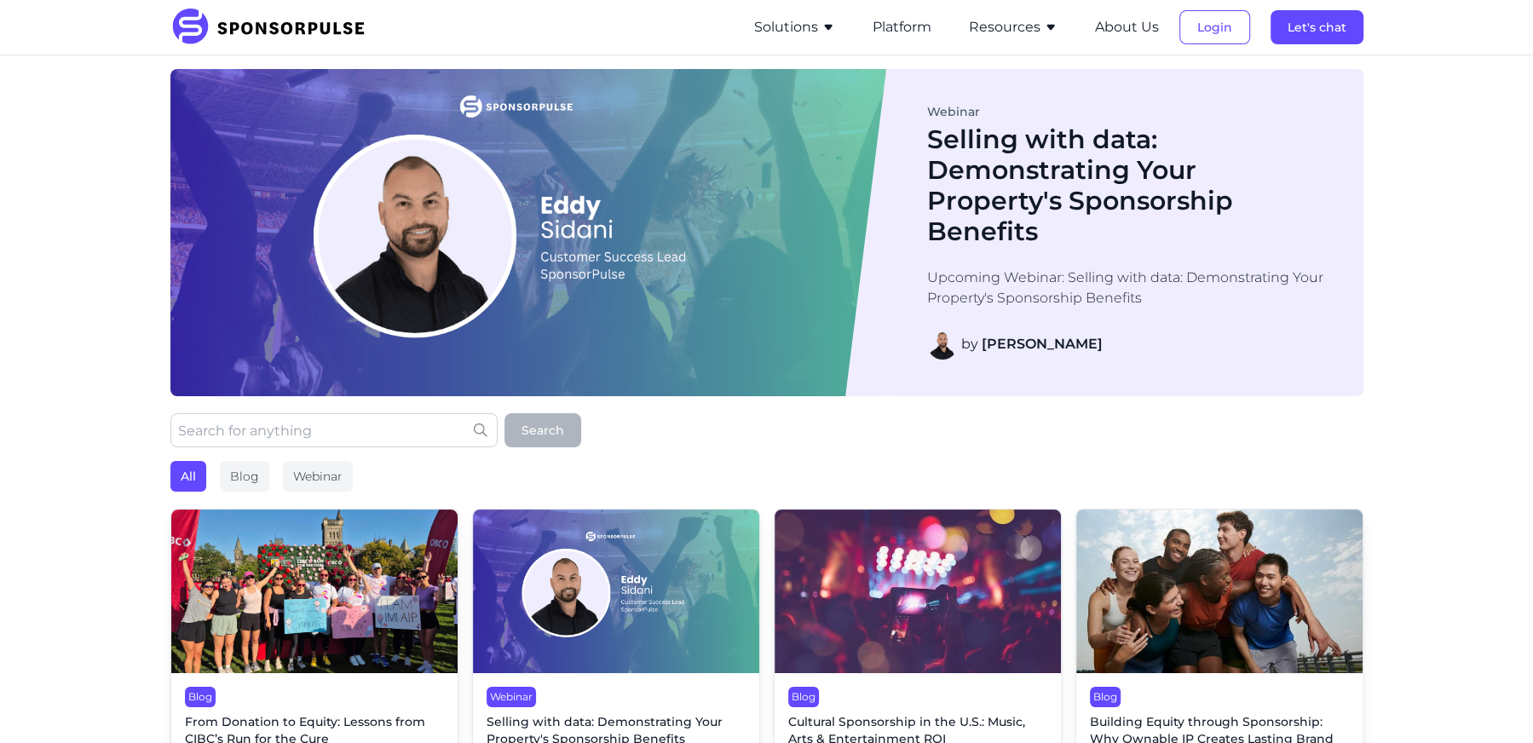
click at [815, 21] on button "Solutions" at bounding box center [794, 27] width 81 height 20
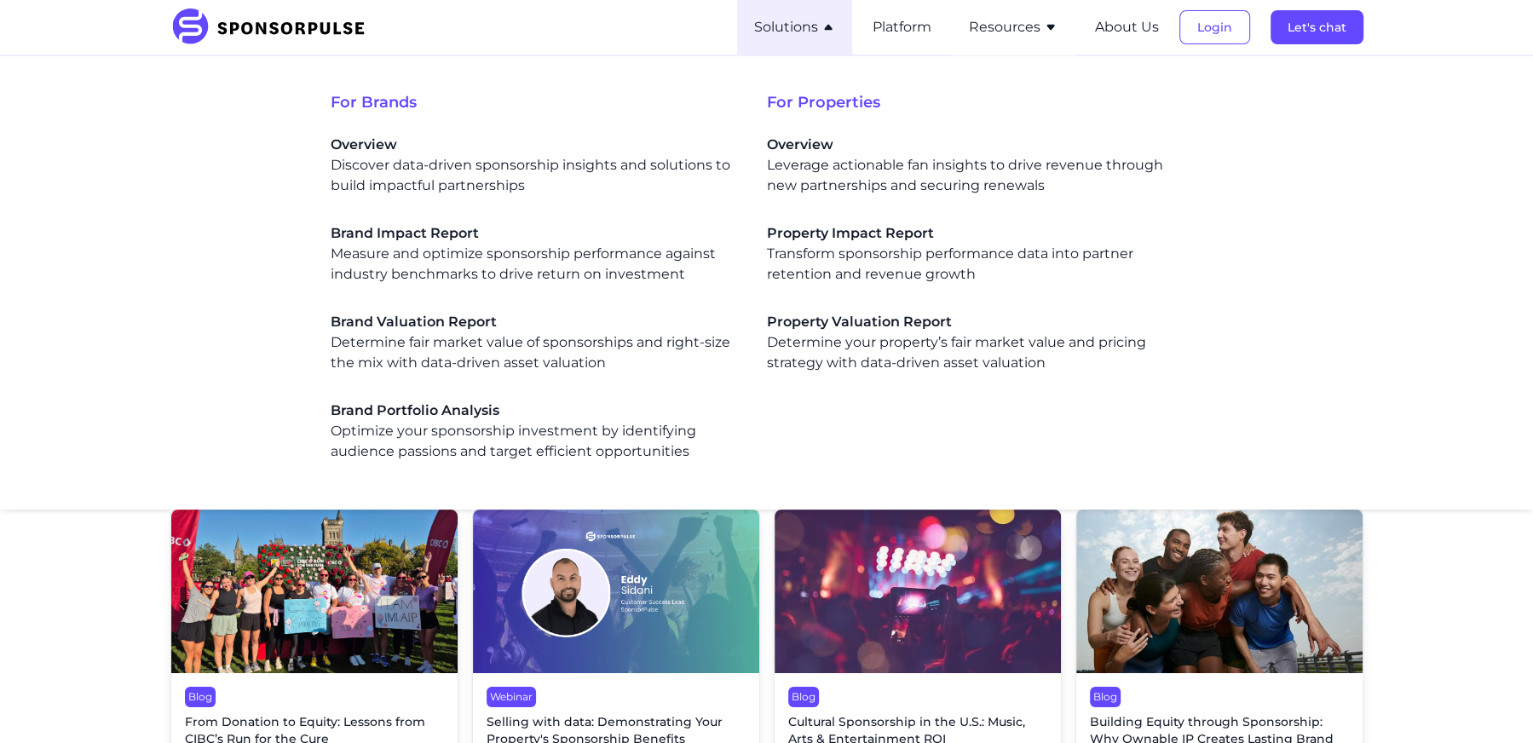
click at [1013, 26] on button "Resources" at bounding box center [1013, 27] width 89 height 20
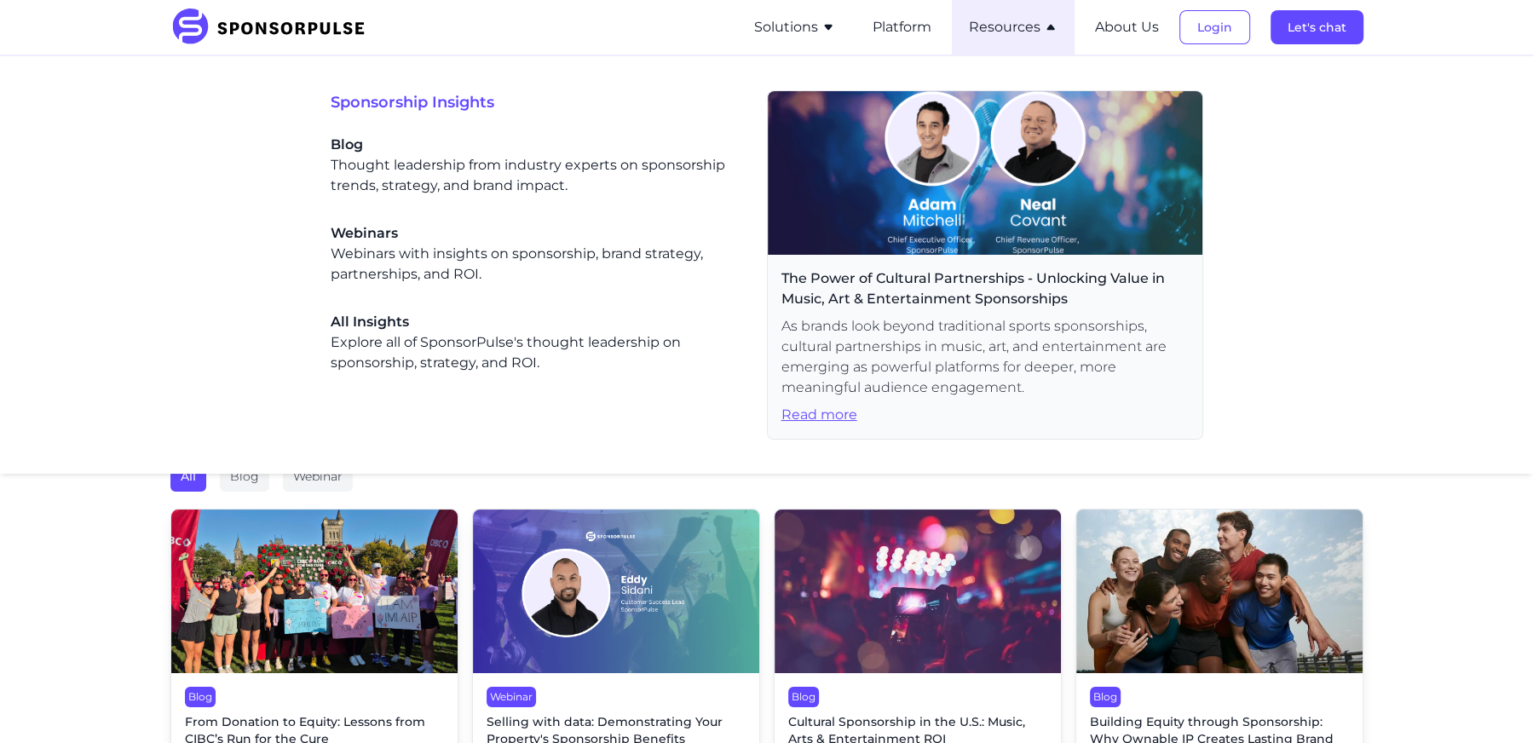
click at [1013, 26] on button "Resources" at bounding box center [1013, 27] width 89 height 20
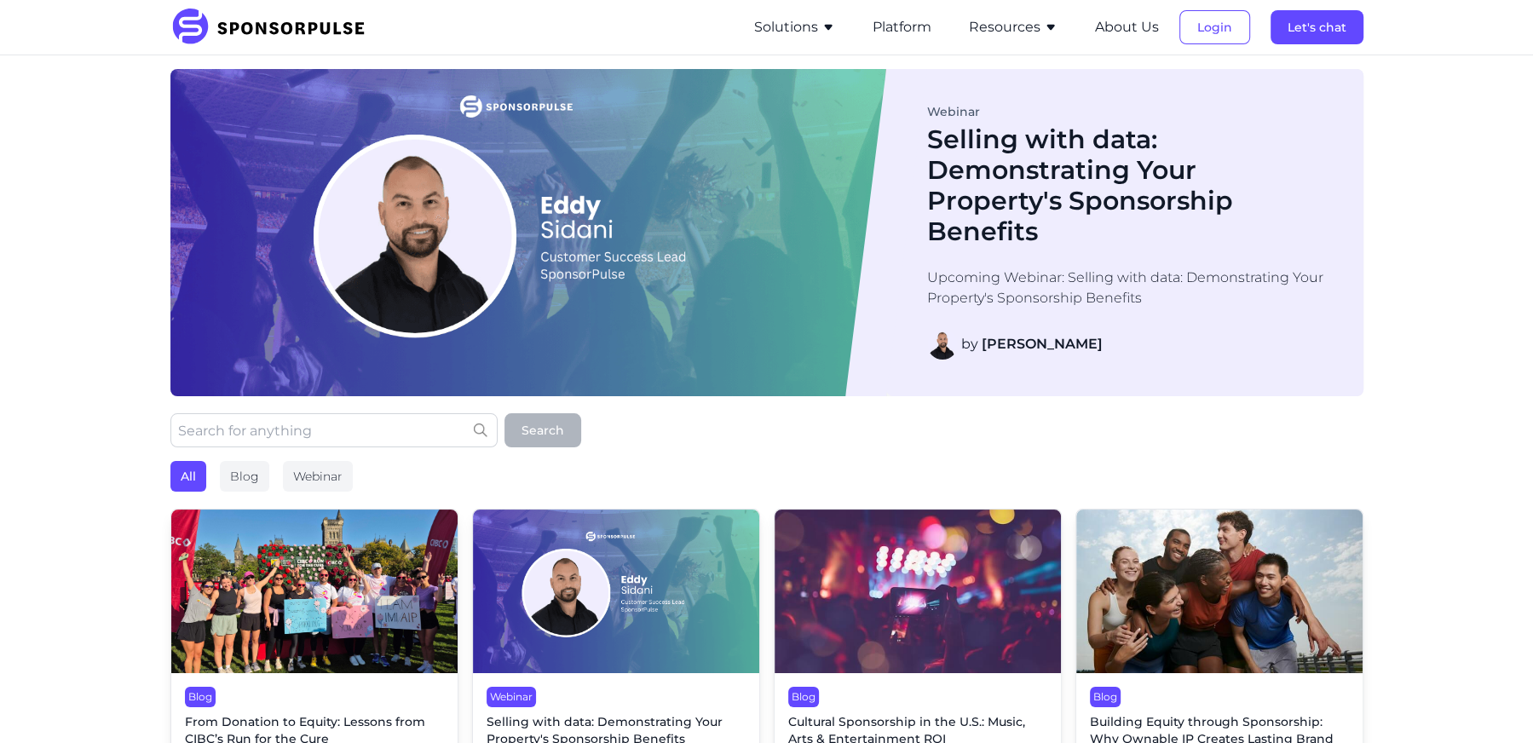
click at [286, 29] on img at bounding box center [273, 27] width 207 height 37
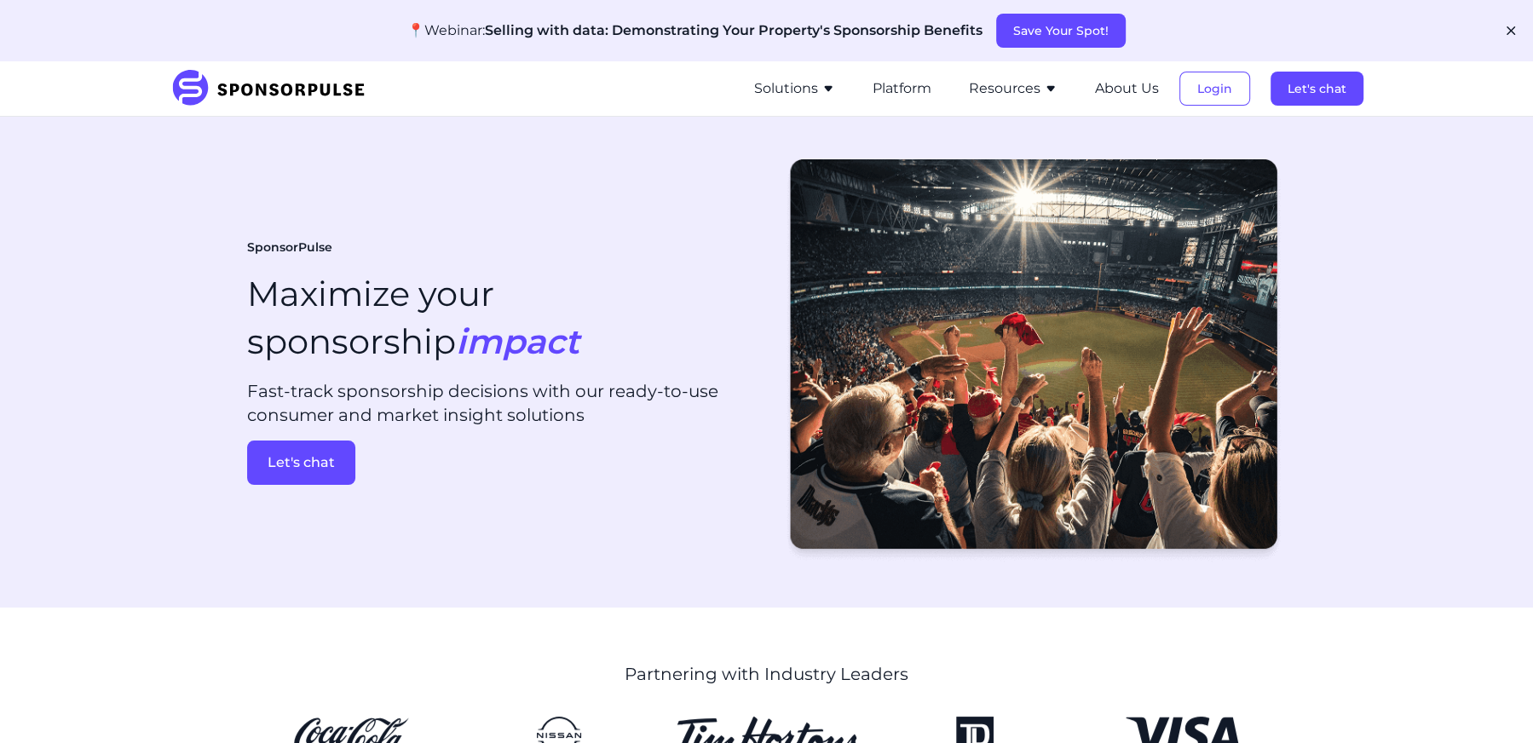
click at [992, 86] on button "Resources" at bounding box center [1013, 88] width 89 height 20
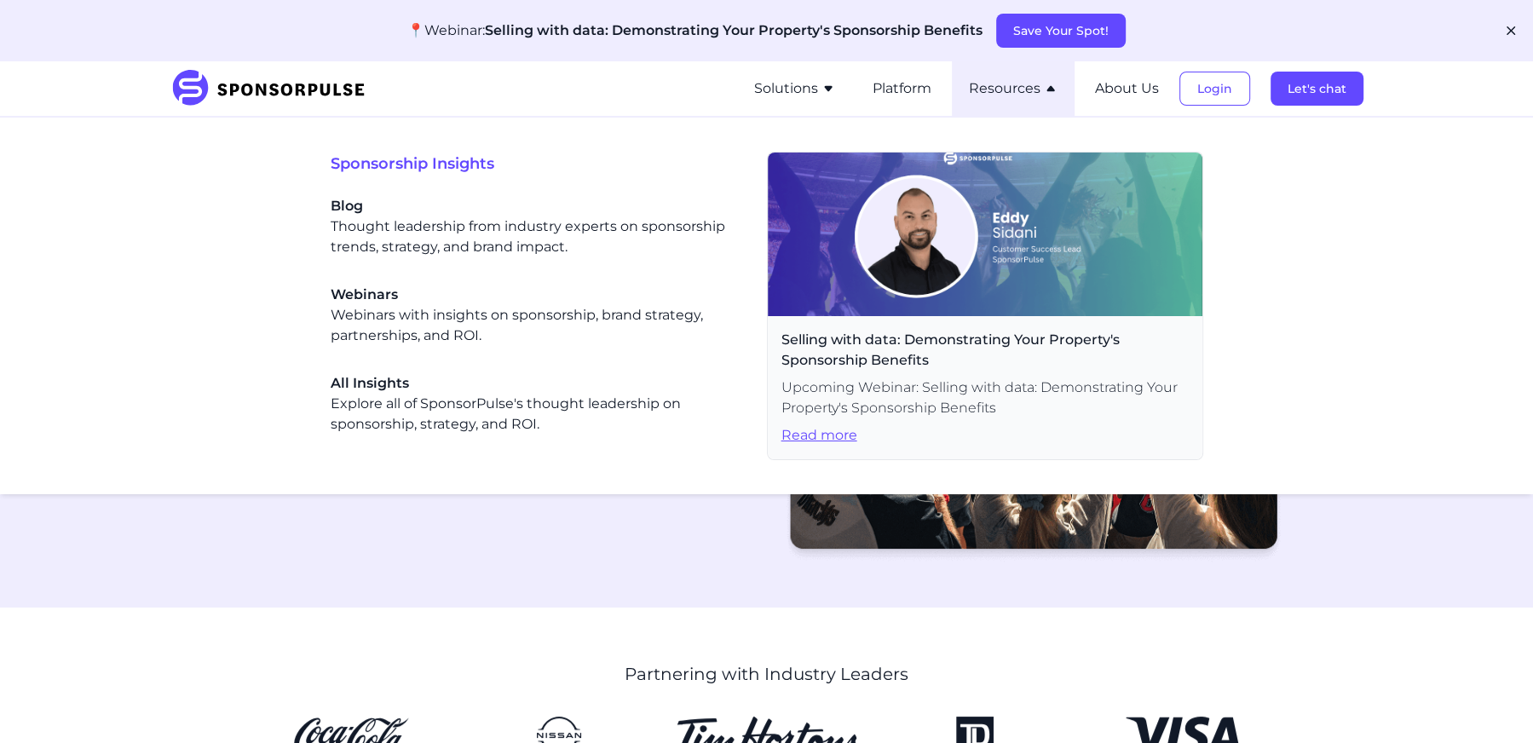
click at [992, 86] on button "Resources" at bounding box center [1013, 88] width 89 height 20
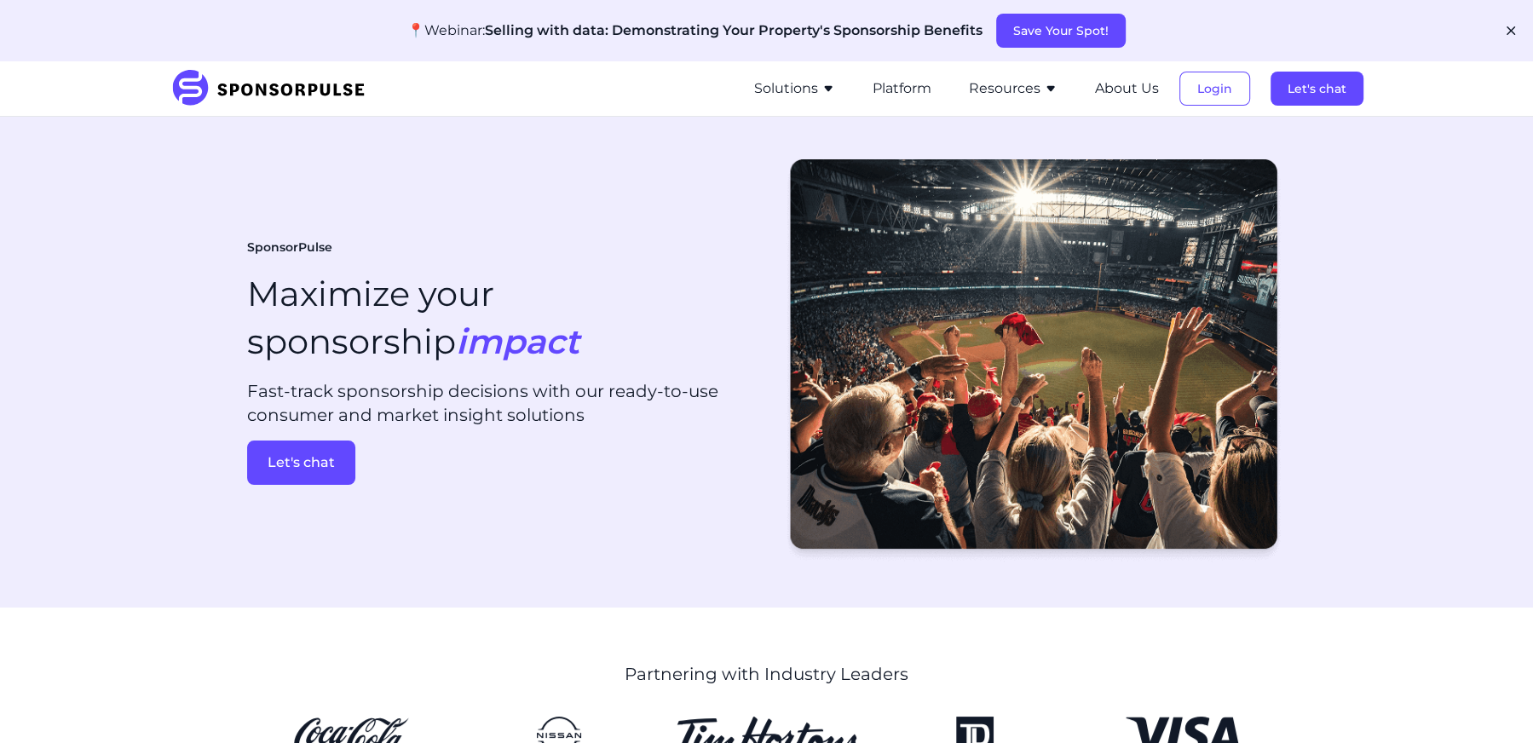
click at [1054, 101] on li "Resources Sponsorship Insights Blog Thought leadership from industry experts on…" at bounding box center [1013, 88] width 123 height 55
click at [1024, 89] on button "Resources" at bounding box center [1013, 88] width 89 height 20
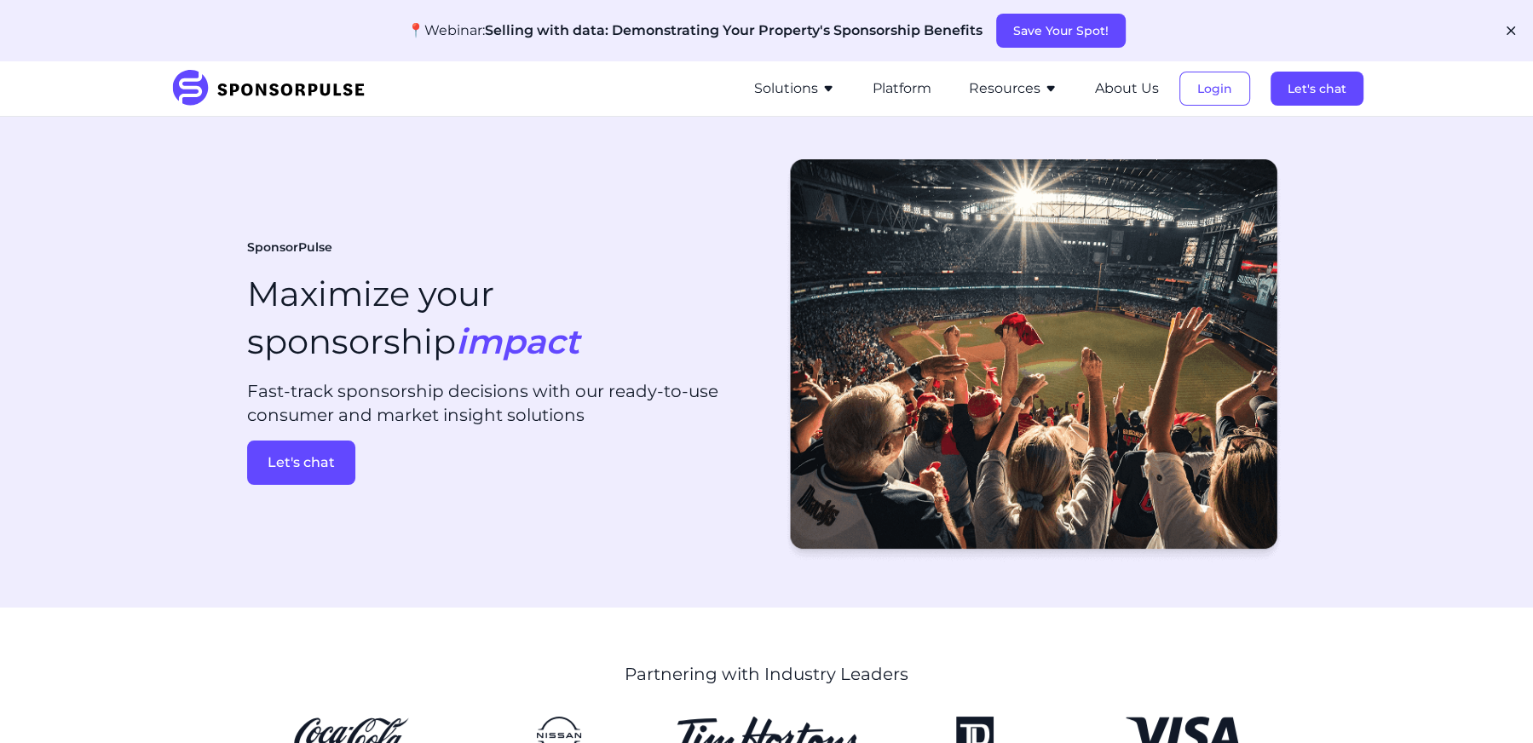
click at [1015, 89] on button "Resources" at bounding box center [1013, 88] width 89 height 20
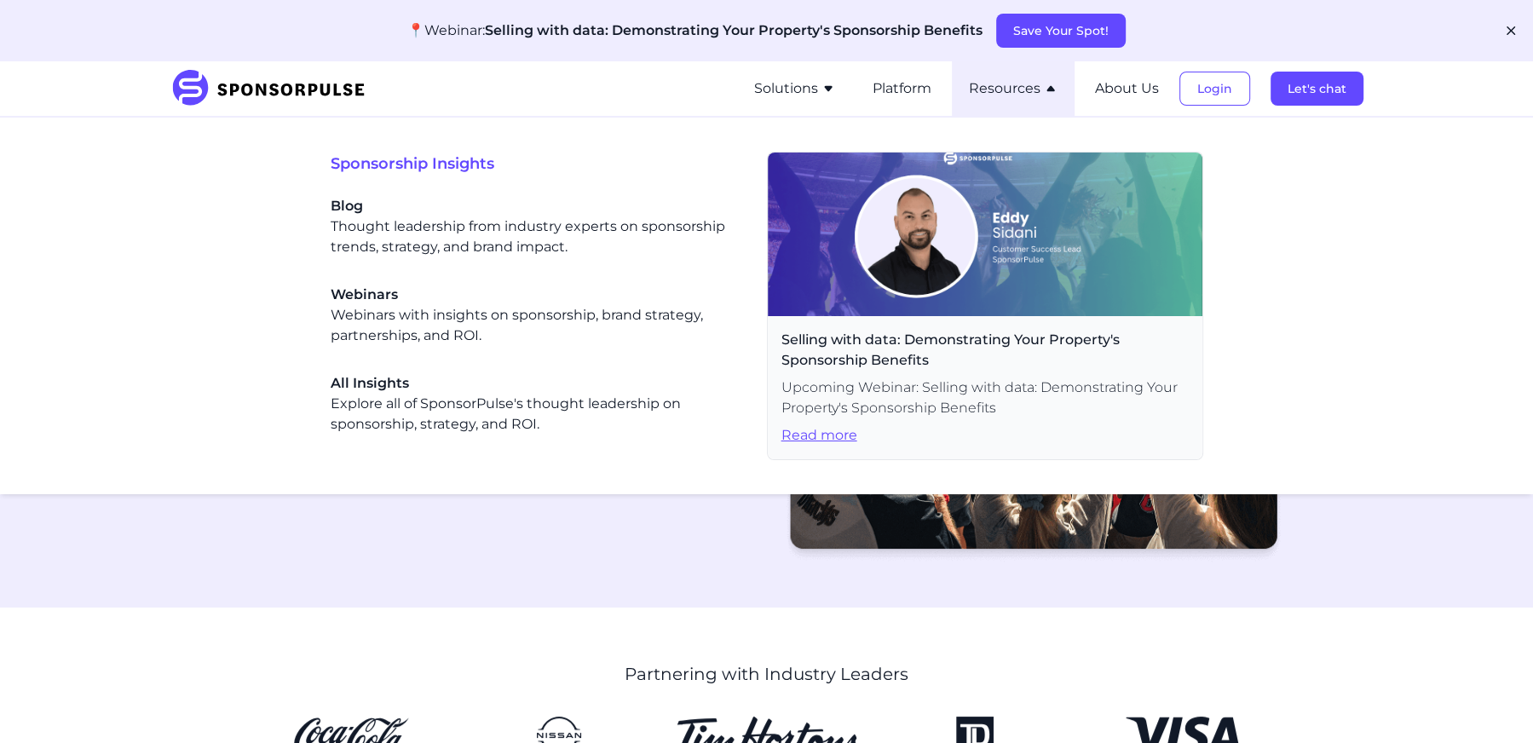
click at [980, 350] on span "Selling with data: Demonstrating Your Property's Sponsorship Benefits" at bounding box center [984, 350] width 407 height 41
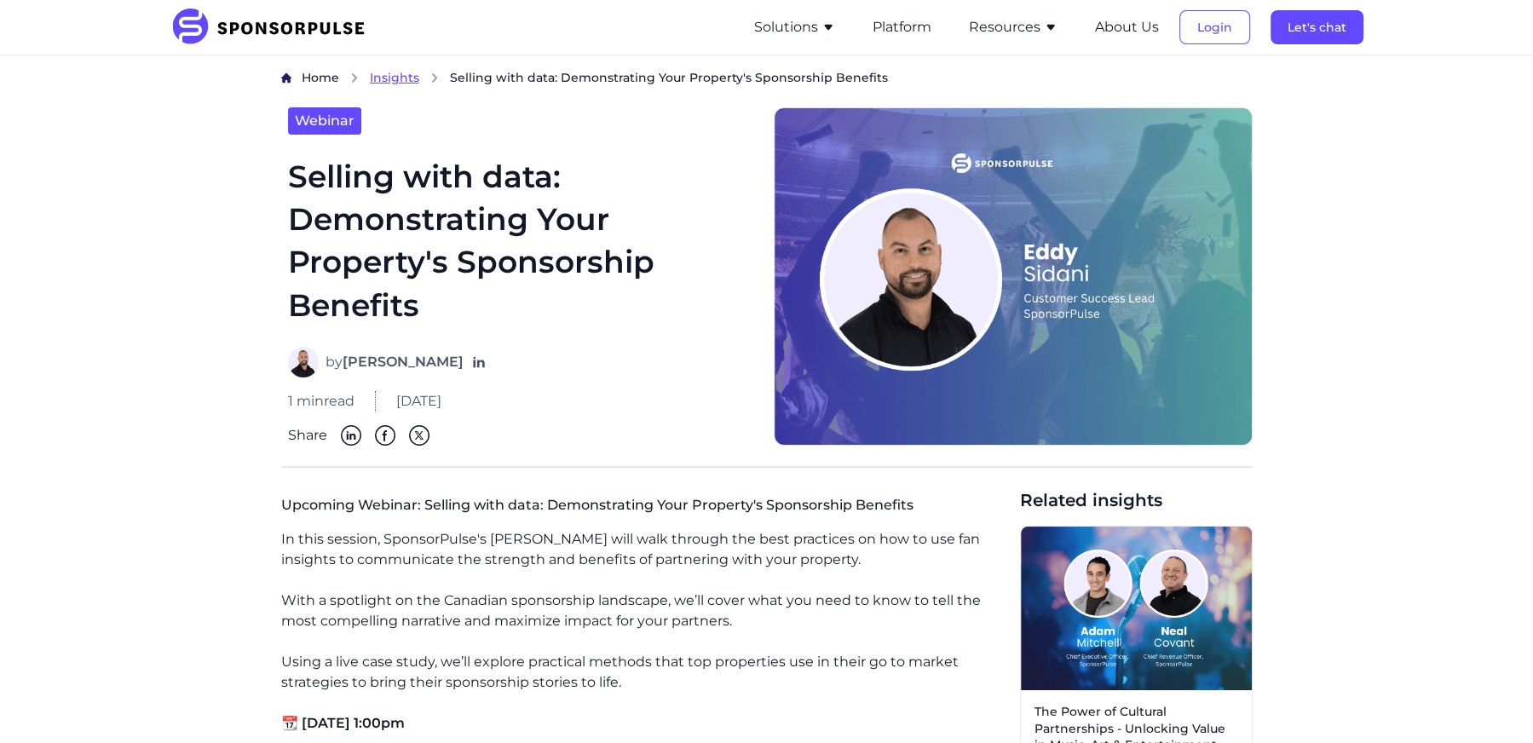
click at [400, 75] on span "Insights" at bounding box center [394, 77] width 49 height 15
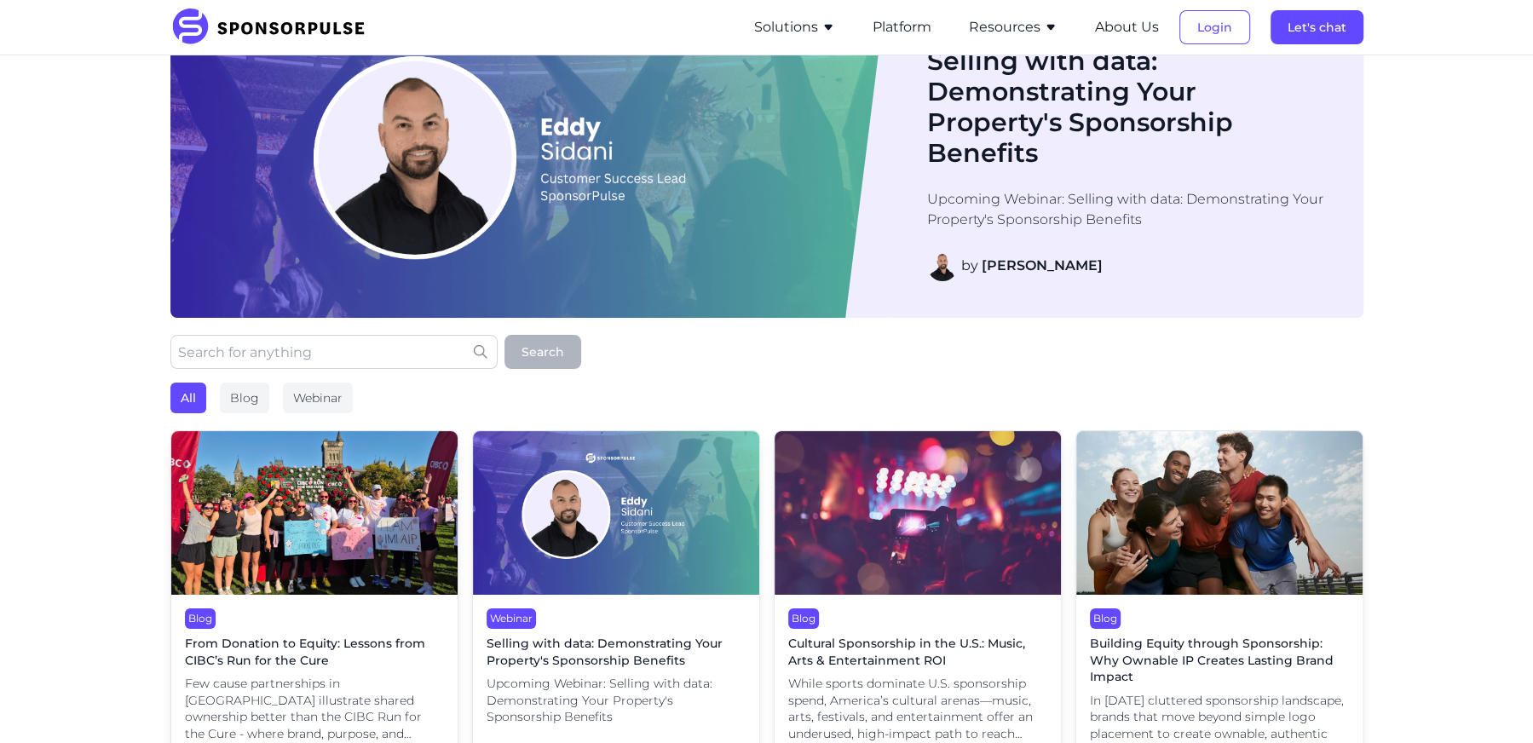
scroll to position [160, 0]
